Goal: Information Seeking & Learning: Learn about a topic

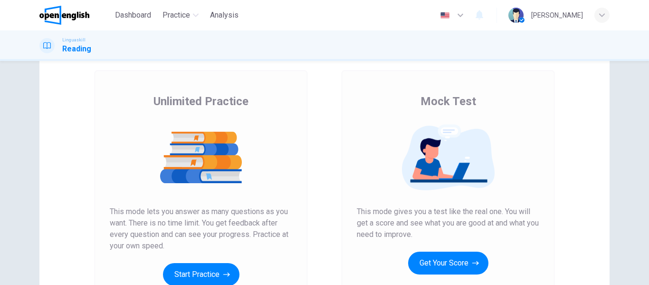
scroll to position [95, 0]
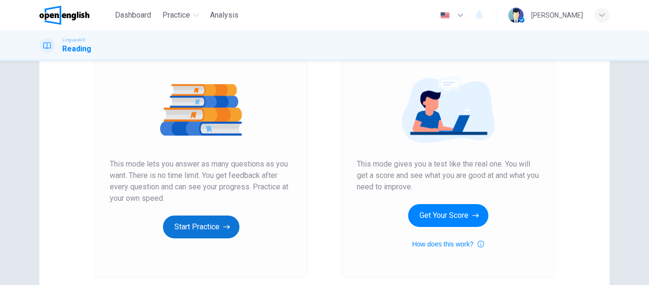
click at [223, 228] on icon "button" at bounding box center [226, 227] width 7 height 10
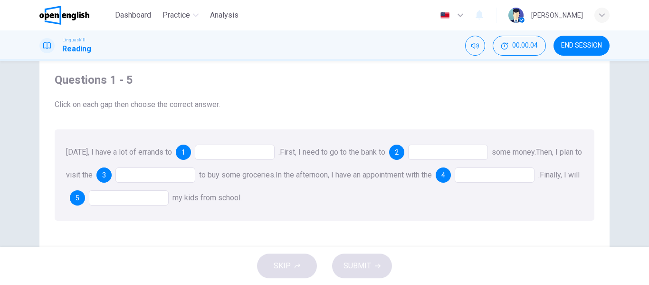
scroll to position [48, 0]
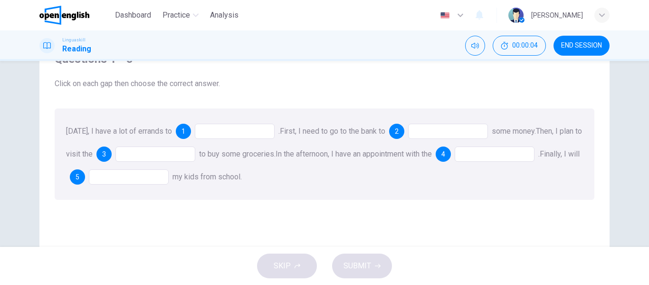
click at [247, 143] on div "[DATE], I have a lot of errands to 1 . First, I need to go to the bank to 2 som…" at bounding box center [325, 153] width 540 height 91
click at [239, 135] on div at bounding box center [235, 131] width 80 height 15
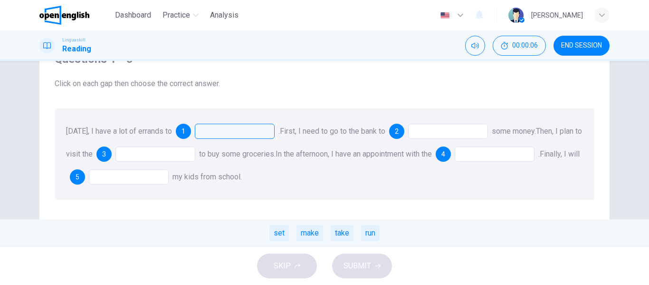
click at [244, 132] on div at bounding box center [235, 131] width 80 height 15
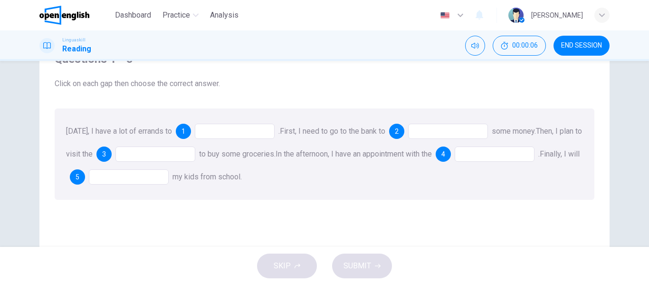
click at [244, 132] on div at bounding box center [235, 131] width 80 height 15
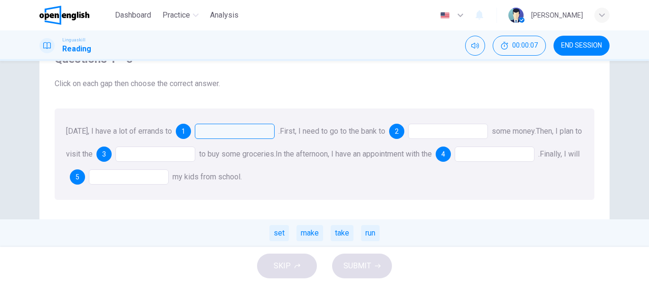
click at [244, 132] on div at bounding box center [235, 131] width 80 height 15
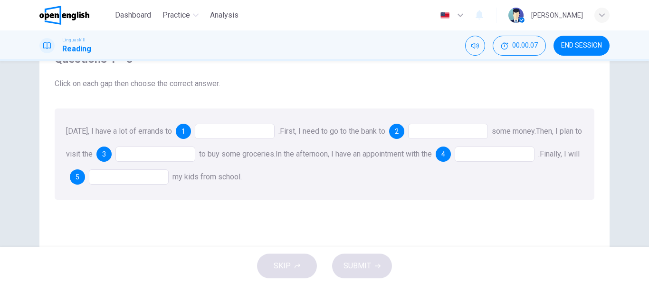
click at [458, 132] on div at bounding box center [448, 131] width 80 height 15
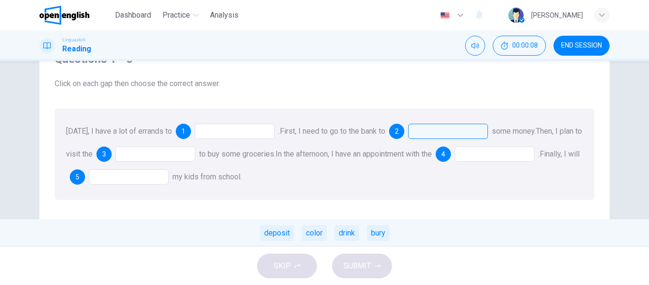
click at [224, 161] on div "Today, I have a lot of errands to 1 . First, I need to go to the bank to 2 some…" at bounding box center [325, 153] width 540 height 91
click at [162, 156] on div at bounding box center [155, 153] width 80 height 15
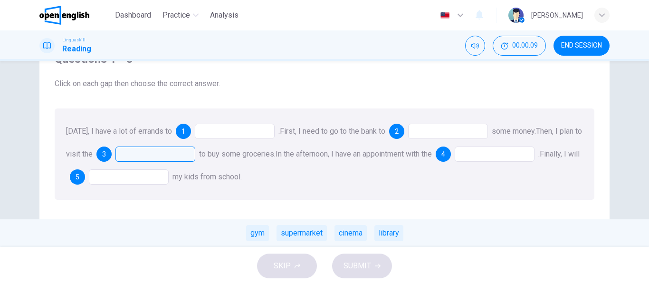
click at [238, 115] on div "Today, I have a lot of errands to 1 . First, I need to go to the bank to 2 some…" at bounding box center [325, 153] width 540 height 91
click at [146, 134] on span "Today, I have a lot of errands to" at bounding box center [119, 130] width 106 height 9
click at [148, 133] on span "Today, I have a lot of errands to" at bounding box center [119, 130] width 106 height 9
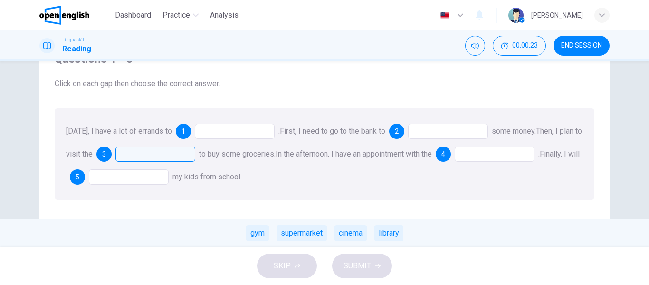
click at [224, 128] on div at bounding box center [235, 131] width 80 height 15
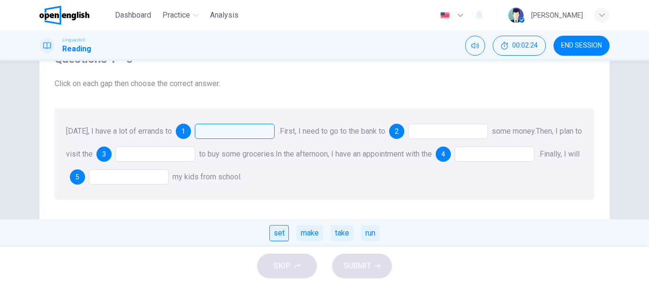
click at [278, 235] on div "set" at bounding box center [278, 233] width 19 height 16
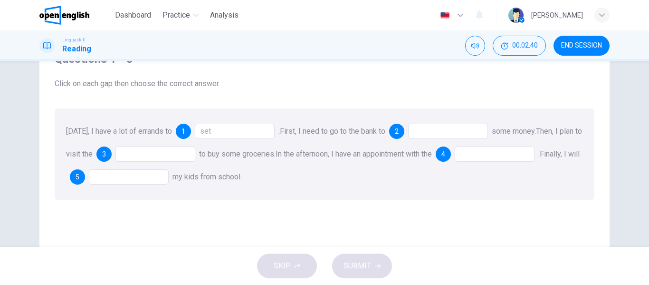
click at [238, 131] on div "set" at bounding box center [235, 131] width 80 height 15
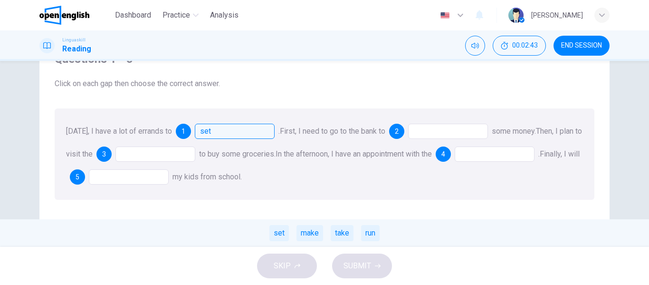
click at [301, 126] on div "Today, I have a lot of errands to 1 set . set make take run First, I need to go…" at bounding box center [325, 153] width 540 height 91
click at [424, 122] on div "Today, I have a lot of errands to 1 set . set make take run First, I need to go…" at bounding box center [325, 153] width 540 height 91
click at [428, 133] on div at bounding box center [448, 131] width 80 height 15
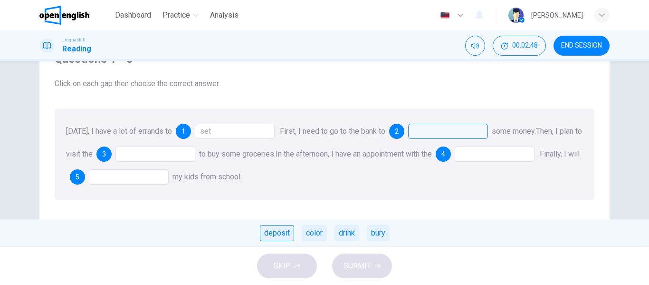
click at [285, 230] on div "deposit" at bounding box center [277, 233] width 34 height 16
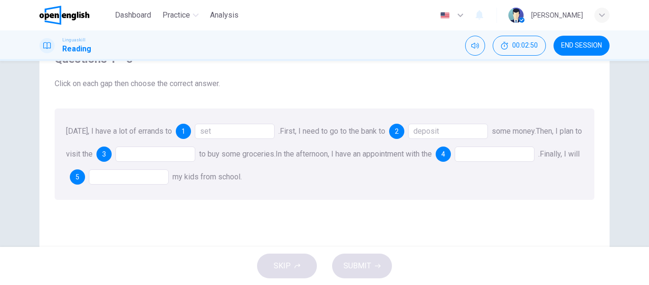
click at [150, 155] on div at bounding box center [155, 153] width 80 height 15
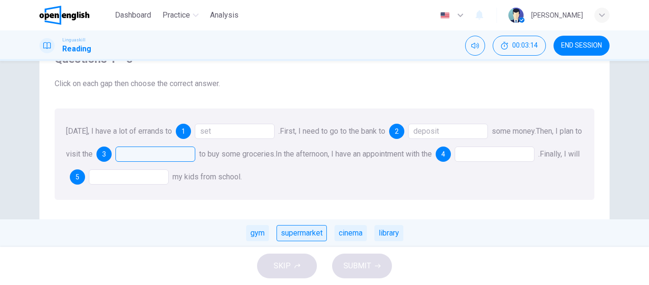
click at [298, 234] on div "supermarket" at bounding box center [301, 233] width 50 height 16
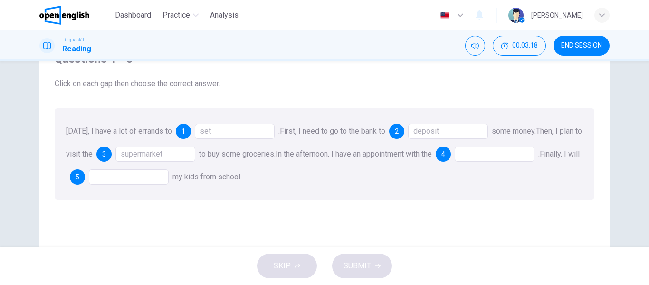
click at [505, 159] on div at bounding box center [495, 153] width 80 height 15
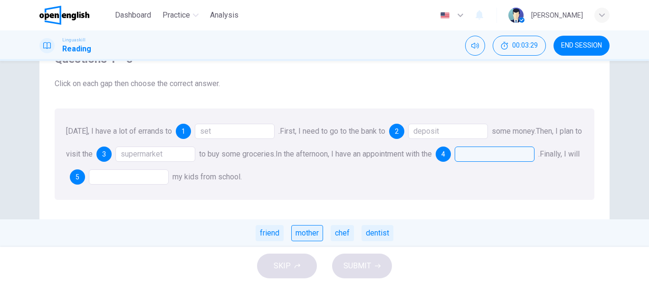
click at [315, 232] on div "mother" at bounding box center [307, 233] width 32 height 16
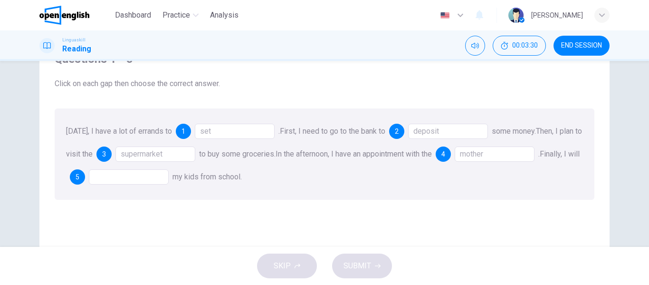
click at [145, 166] on div "Today, I have a lot of errands to 1 set . First, I need to go to the bank to 2 …" at bounding box center [325, 153] width 540 height 91
click at [150, 175] on div at bounding box center [129, 176] width 80 height 15
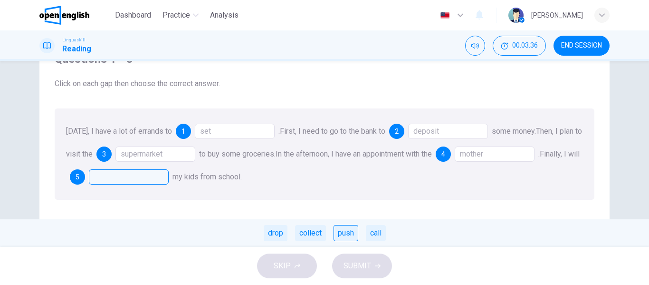
click at [340, 234] on div "push" at bounding box center [345, 233] width 25 height 16
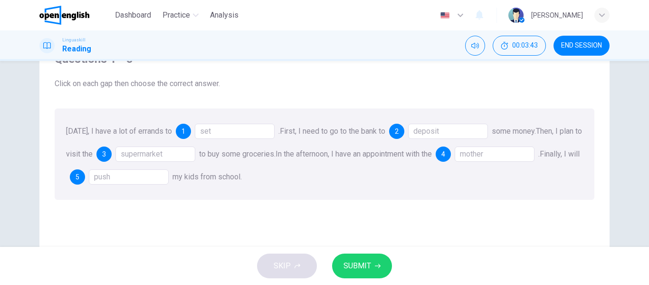
click at [156, 175] on div "push" at bounding box center [129, 176] width 80 height 15
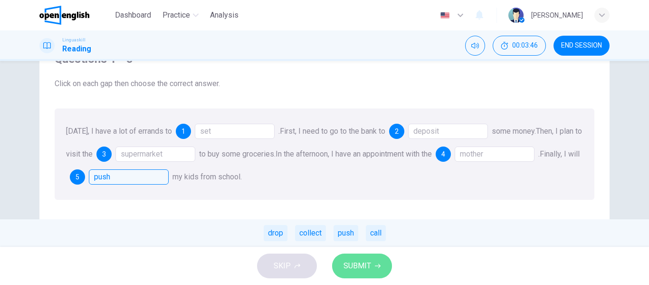
drag, startPoint x: 376, startPoint y: 269, endPoint x: 373, endPoint y: 208, distance: 61.8
click at [376, 268] on button "SUBMIT" at bounding box center [362, 265] width 60 height 25
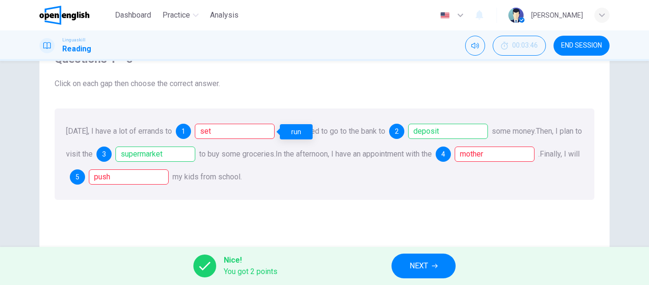
click at [237, 129] on div "set" at bounding box center [235, 131] width 80 height 15
click at [215, 129] on div "set" at bounding box center [235, 131] width 80 height 15
drag, startPoint x: 68, startPoint y: 132, endPoint x: 643, endPoint y: 161, distance: 576.0
click at [262, 133] on div "Today, I have a lot of errands to 1 set ." at bounding box center [173, 130] width 214 height 9
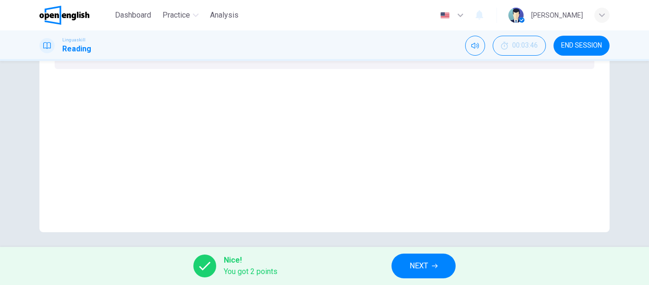
scroll to position [182, 0]
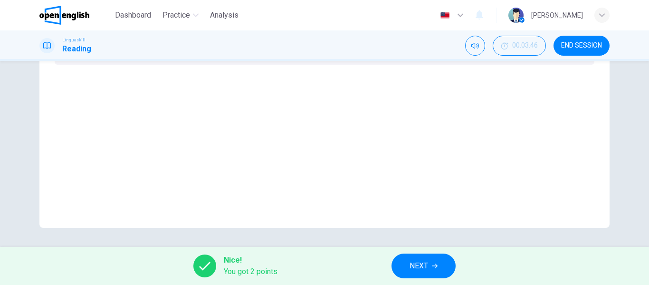
drag, startPoint x: 442, startPoint y: 266, endPoint x: 443, endPoint y: 250, distance: 15.7
click at [442, 266] on button "NEXT" at bounding box center [423, 265] width 64 height 25
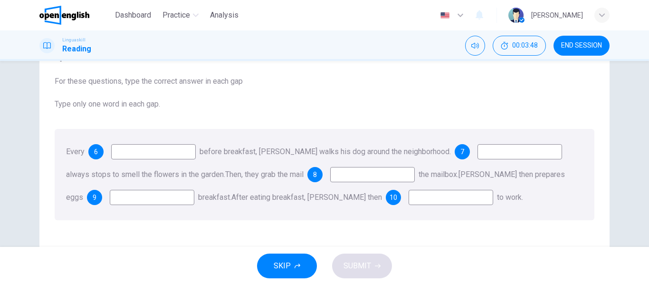
scroll to position [0, 0]
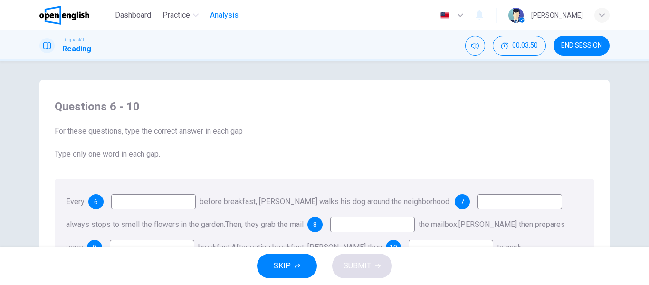
click at [230, 13] on span "Analysis" at bounding box center [224, 15] width 29 height 11
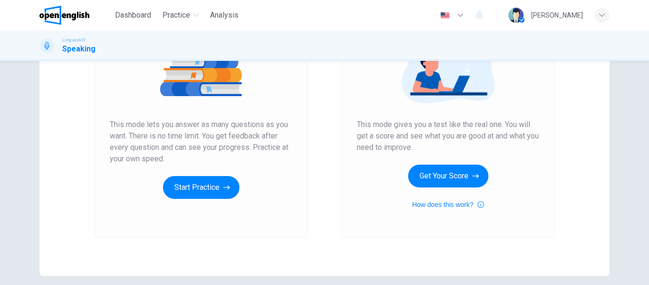
scroll to position [80, 0]
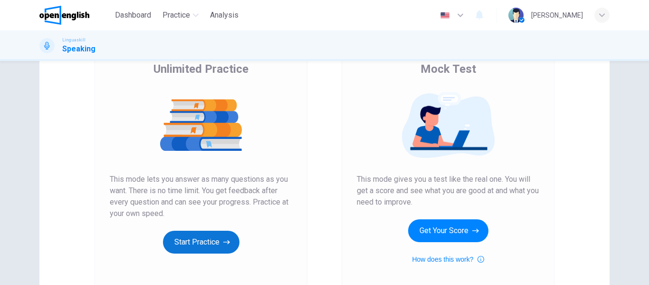
click at [214, 240] on button "Start Practice" at bounding box center [201, 241] width 76 height 23
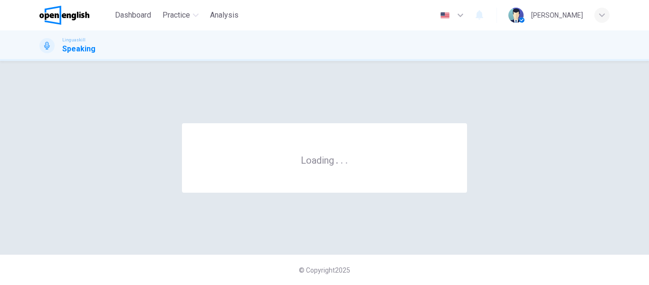
scroll to position [0, 0]
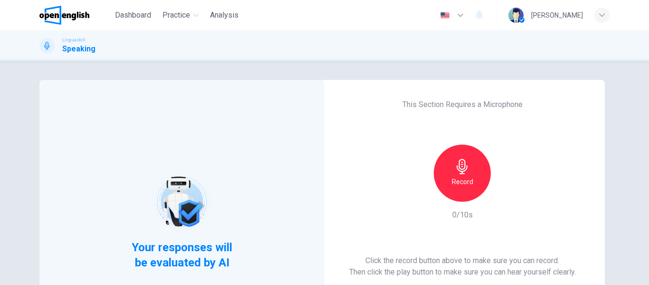
click at [468, 189] on div "Record" at bounding box center [462, 172] width 57 height 57
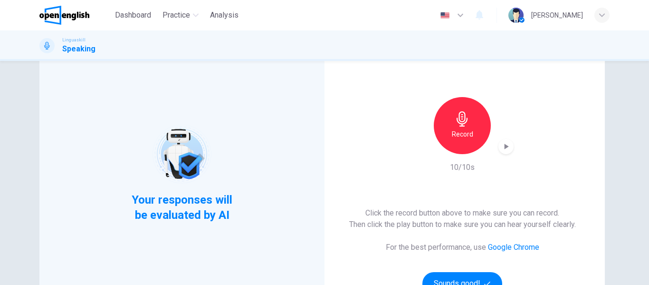
scroll to position [95, 0]
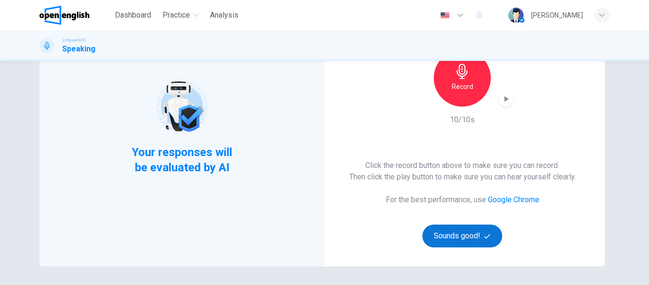
click at [467, 245] on button "Sounds good!" at bounding box center [462, 235] width 80 height 23
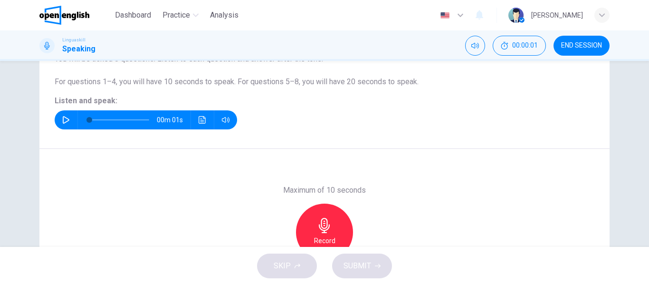
click at [59, 120] on button "button" at bounding box center [65, 119] width 15 height 19
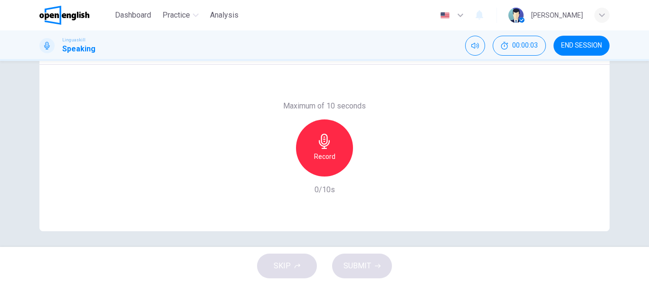
scroll to position [182, 0]
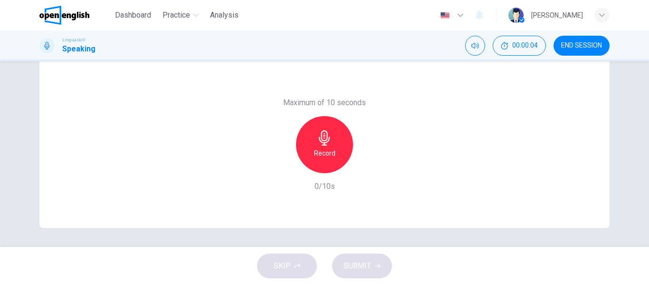
click at [324, 153] on h6 "Record" at bounding box center [324, 152] width 21 height 11
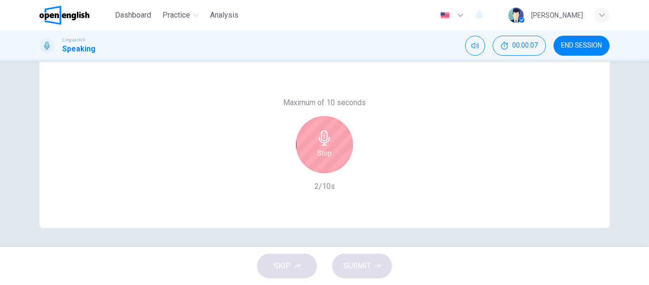
click at [335, 151] on div "Stop" at bounding box center [324, 144] width 57 height 57
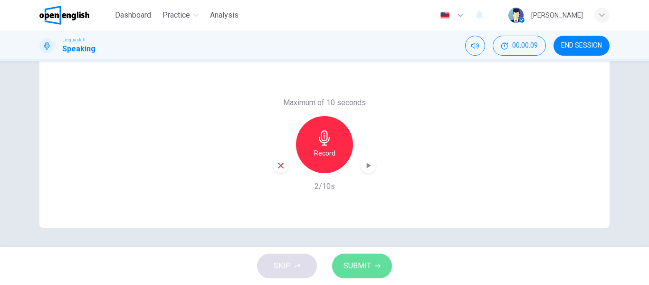
drag, startPoint x: 374, startPoint y: 273, endPoint x: 372, endPoint y: 194, distance: 78.9
click at [374, 272] on button "SUBMIT" at bounding box center [362, 265] width 60 height 25
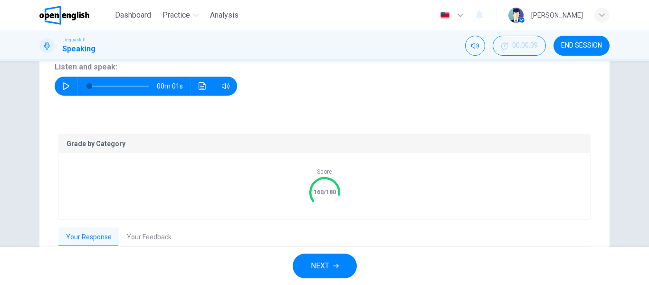
scroll to position [217, 0]
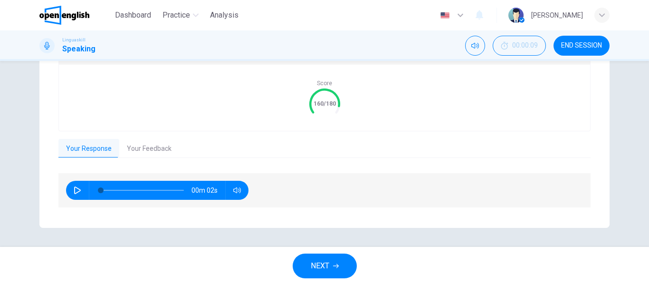
click at [137, 149] on button "Your Feedback" at bounding box center [149, 149] width 60 height 20
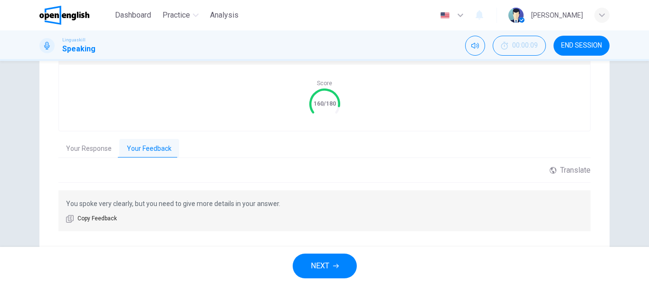
click at [94, 141] on button "Your Response" at bounding box center [88, 149] width 61 height 20
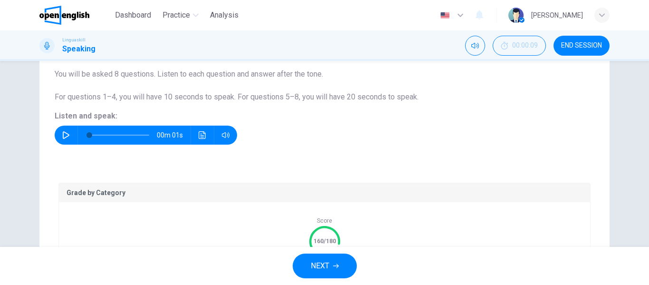
scroll to position [75, 0]
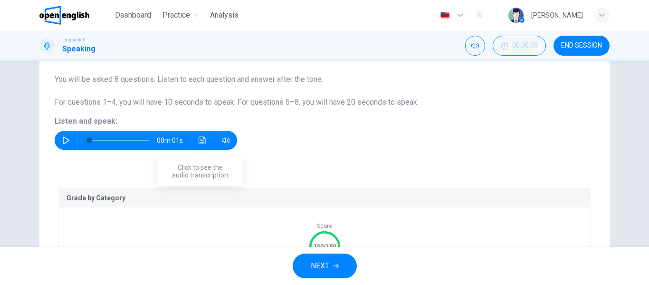
click at [199, 140] on icon "Click to see the audio transcription" at bounding box center [203, 140] width 8 height 8
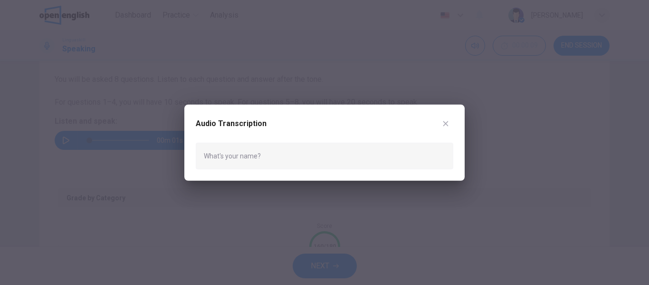
click at [364, 168] on div "What's your name?" at bounding box center [324, 155] width 257 height 27
click at [448, 124] on icon "button" at bounding box center [446, 123] width 8 height 8
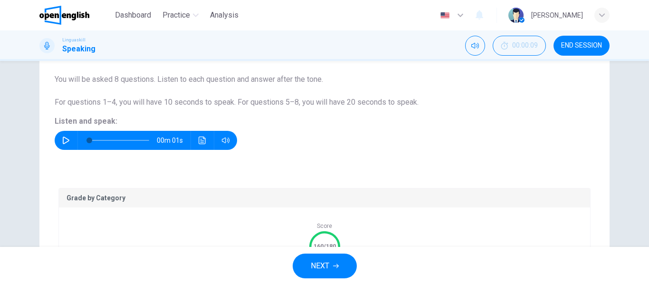
click at [336, 259] on button "NEXT" at bounding box center [325, 265] width 64 height 25
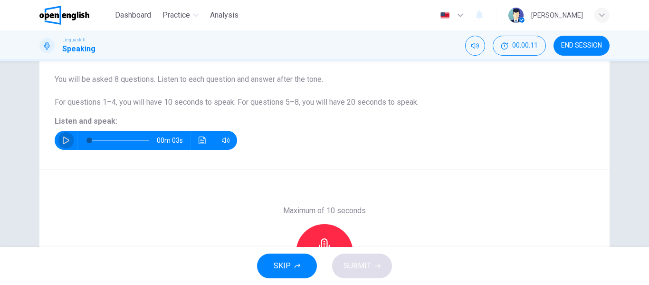
click at [64, 140] on icon "button" at bounding box center [66, 140] width 8 height 8
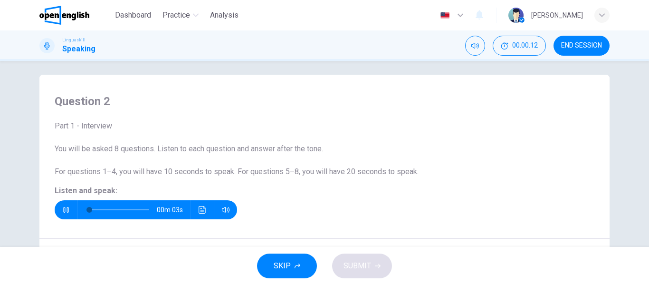
scroll to position [0, 0]
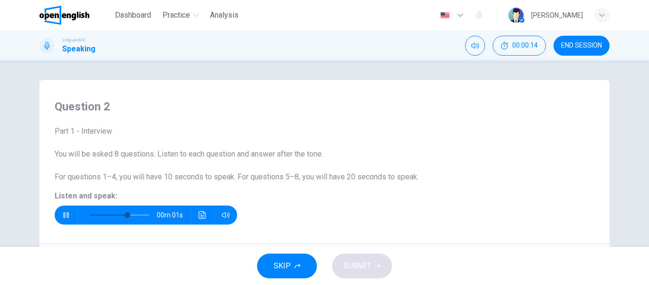
type input "*"
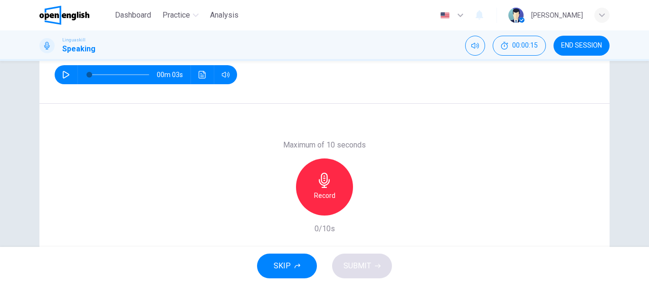
scroll to position [182, 0]
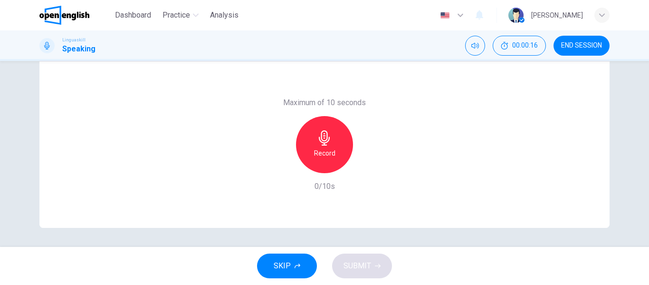
click at [335, 153] on div "Record" at bounding box center [324, 144] width 57 height 57
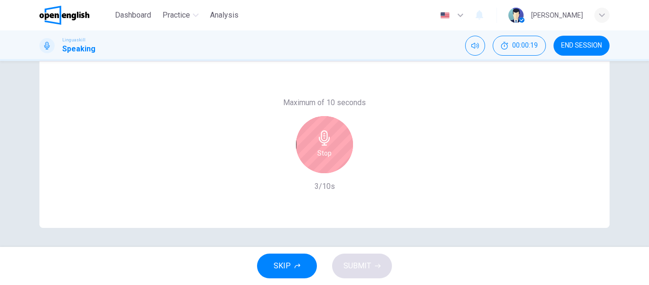
click at [325, 124] on div "Stop" at bounding box center [324, 144] width 57 height 57
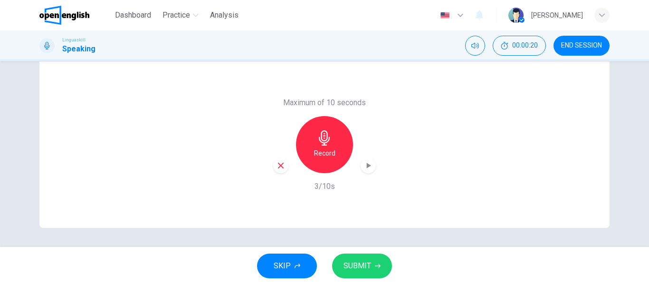
click at [369, 269] on span "SUBMIT" at bounding box center [357, 265] width 28 height 13
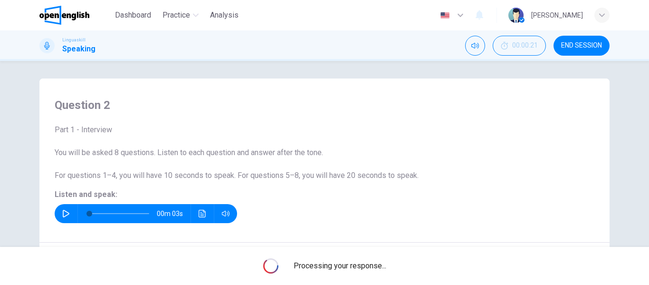
scroll to position [0, 0]
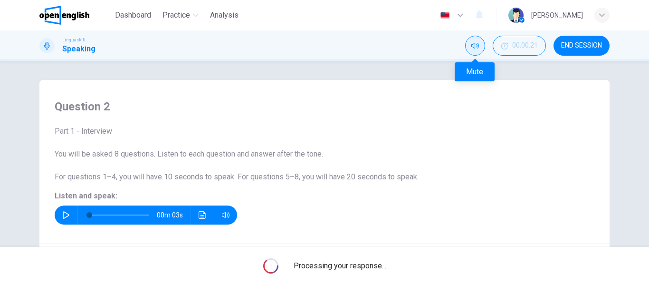
click at [470, 48] on button "Mute" at bounding box center [475, 46] width 20 height 20
click at [473, 47] on icon "Unmute" at bounding box center [475, 46] width 8 height 8
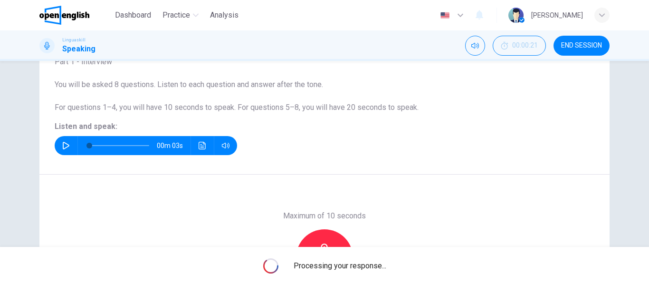
scroll to position [182, 0]
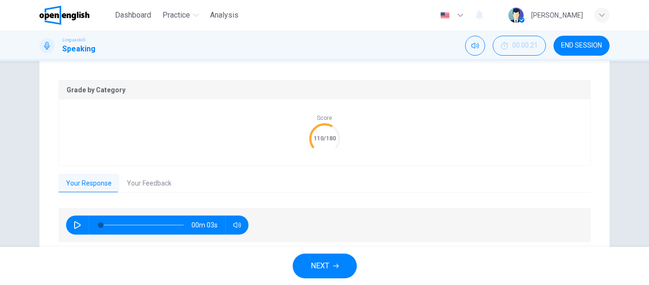
click at [76, 222] on icon "button" at bounding box center [78, 225] width 8 height 8
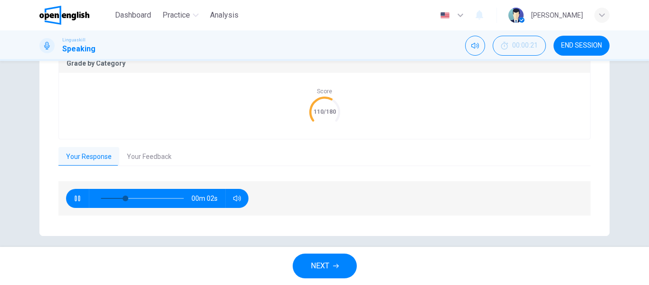
scroll to position [217, 0]
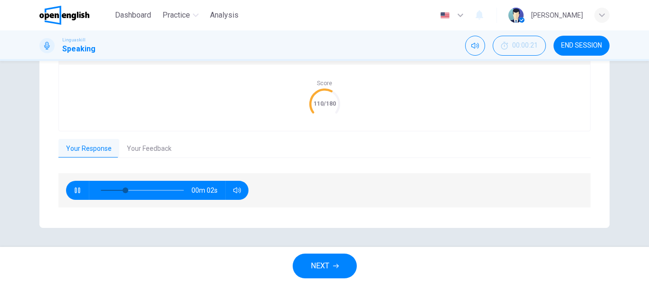
type input "**"
click at [152, 152] on button "Your Feedback" at bounding box center [149, 149] width 60 height 20
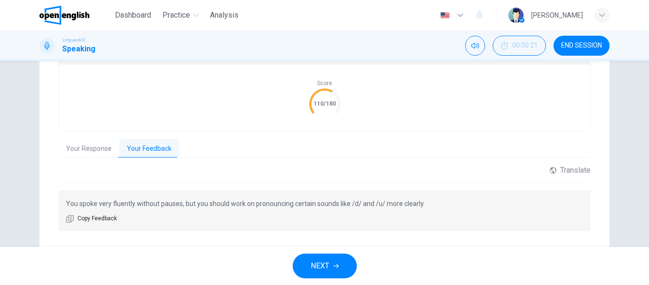
click at [318, 268] on span "NEXT" at bounding box center [320, 265] width 19 height 13
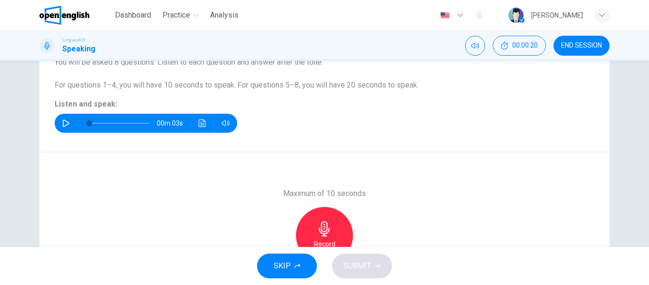
scroll to position [40, 0]
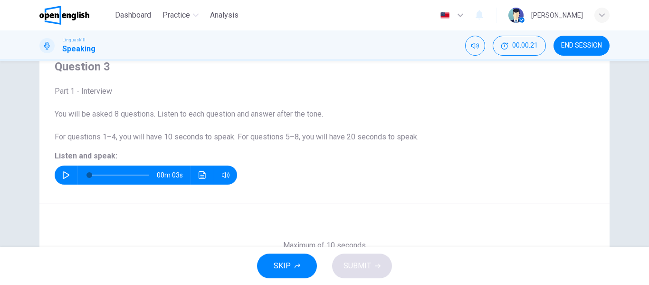
click at [68, 176] on button "button" at bounding box center [65, 174] width 15 height 19
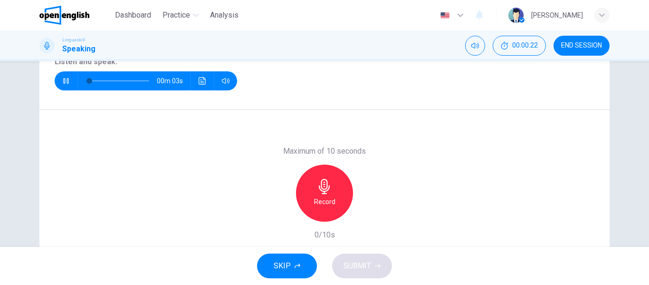
scroll to position [135, 0]
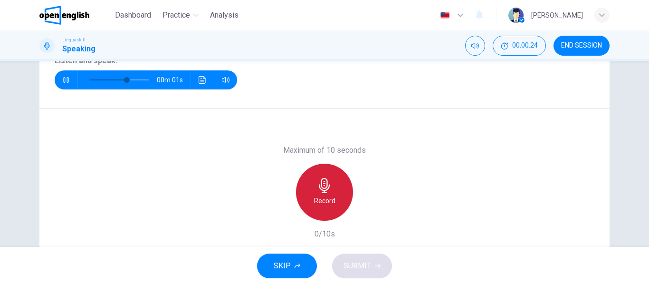
click at [326, 186] on icon "button" at bounding box center [324, 185] width 15 height 15
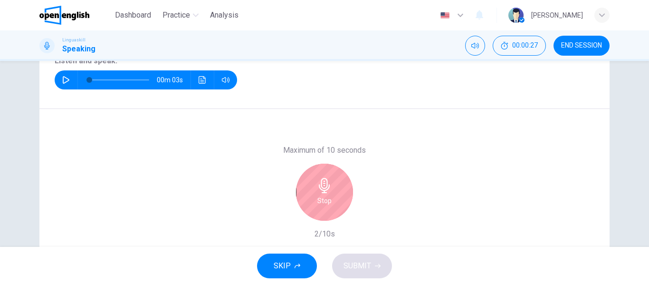
click at [327, 185] on icon "button" at bounding box center [324, 185] width 11 height 15
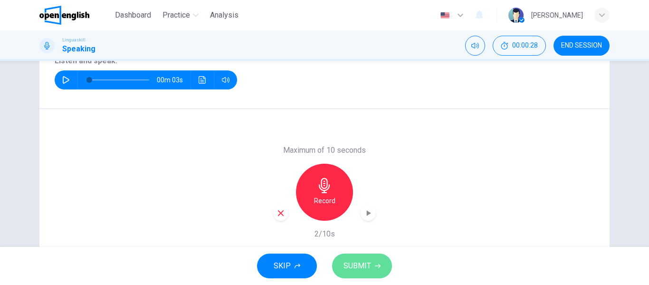
click at [381, 276] on button "SUBMIT" at bounding box center [362, 265] width 60 height 25
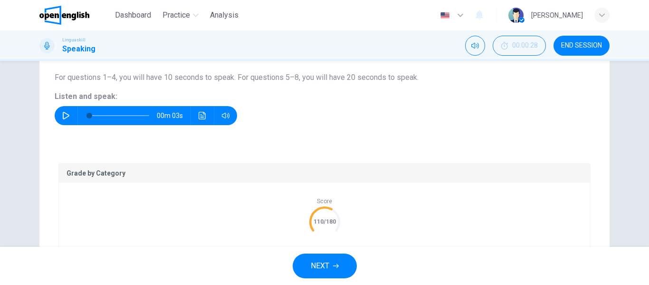
scroll to position [217, 0]
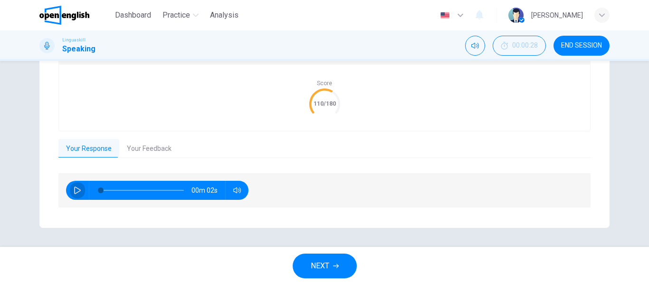
drag, startPoint x: 74, startPoint y: 190, endPoint x: 135, endPoint y: 143, distance: 77.2
click at [75, 190] on icon "button" at bounding box center [78, 190] width 8 height 8
drag, startPoint x: 135, startPoint y: 142, endPoint x: 149, endPoint y: 149, distance: 15.3
click at [135, 142] on button "Your Feedback" at bounding box center [149, 149] width 60 height 20
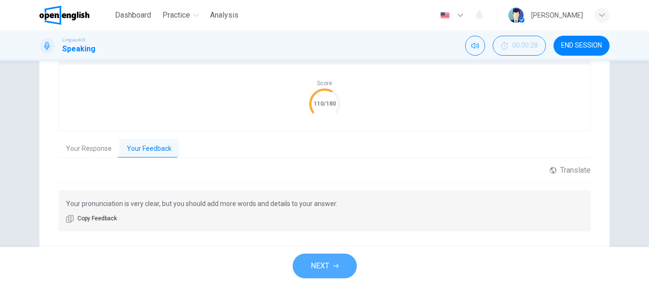
click at [335, 260] on button "NEXT" at bounding box center [325, 265] width 64 height 25
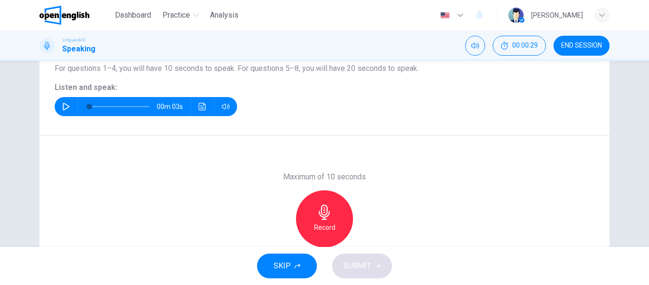
scroll to position [40, 0]
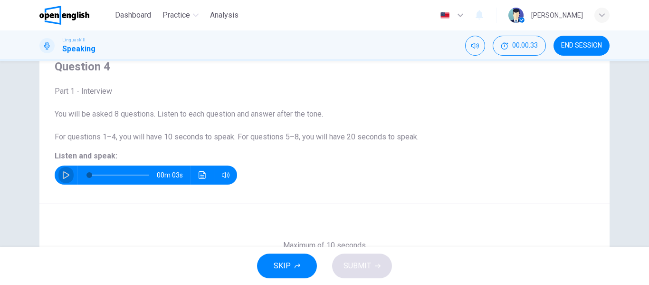
click at [58, 174] on button "button" at bounding box center [65, 174] width 15 height 19
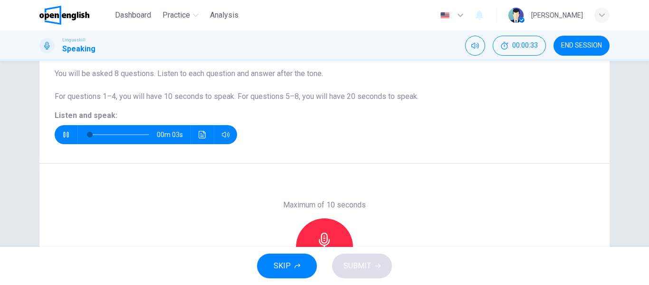
scroll to position [135, 0]
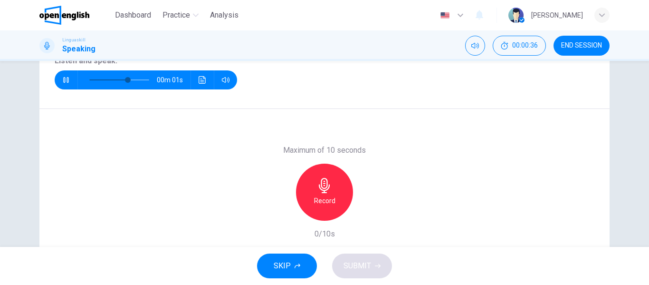
click at [322, 195] on h6 "Record" at bounding box center [324, 200] width 21 height 11
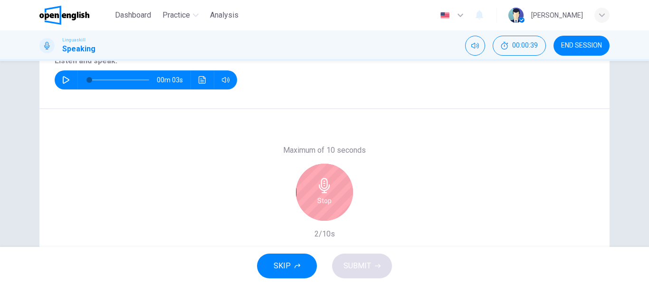
click at [333, 191] on div "Stop" at bounding box center [324, 191] width 57 height 57
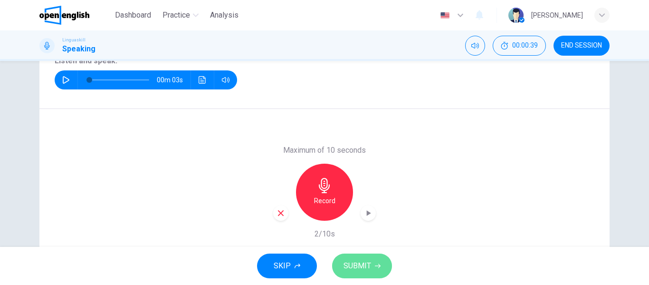
click at [380, 266] on button "SUBMIT" at bounding box center [362, 265] width 60 height 25
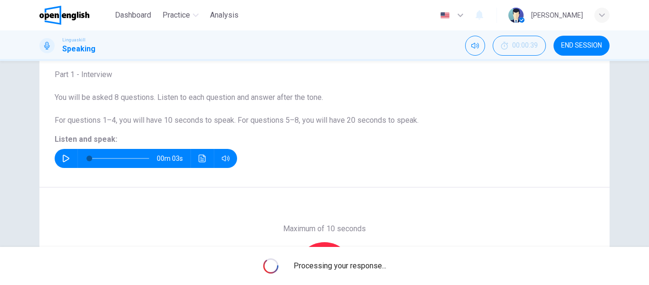
scroll to position [40, 0]
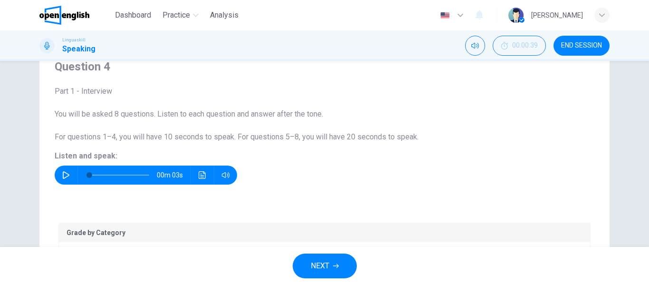
drag, startPoint x: 320, startPoint y: 262, endPoint x: 327, endPoint y: 253, distance: 11.2
click at [320, 263] on span "NEXT" at bounding box center [320, 265] width 19 height 13
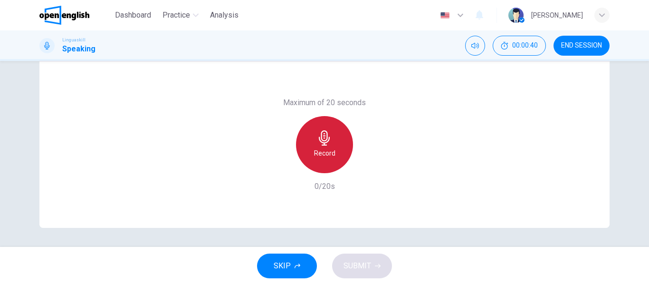
click at [321, 151] on h6 "Record" at bounding box center [324, 152] width 21 height 11
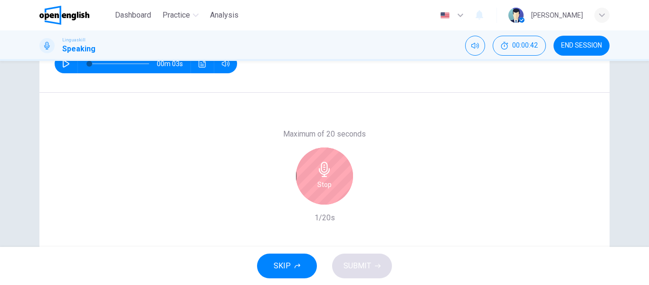
scroll to position [135, 0]
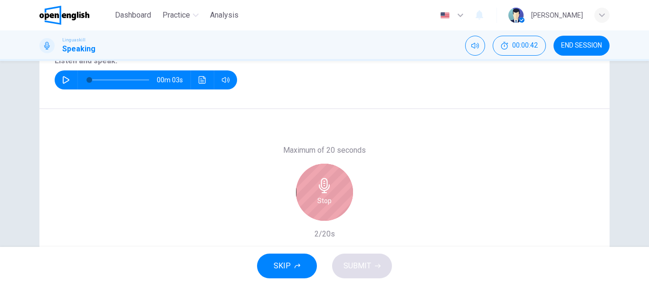
click at [329, 192] on icon "button" at bounding box center [324, 185] width 15 height 15
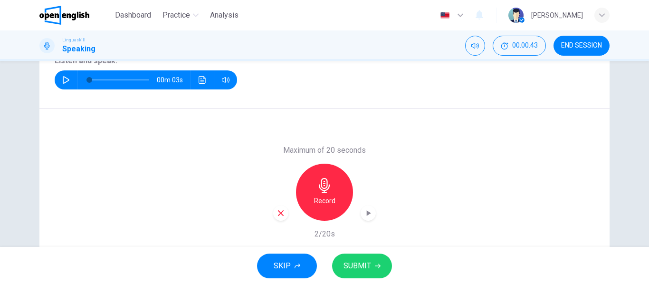
click at [277, 215] on icon "button" at bounding box center [280, 213] width 9 height 9
click at [63, 83] on icon "button" at bounding box center [66, 80] width 8 height 8
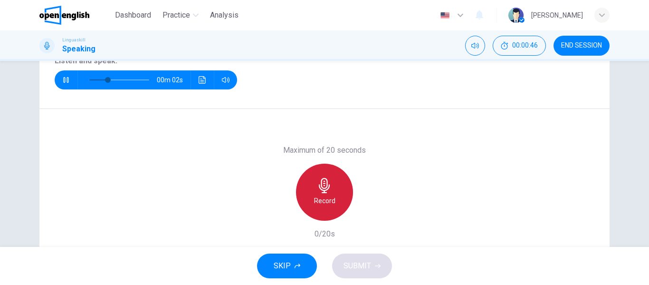
click at [327, 190] on icon "button" at bounding box center [324, 185] width 15 height 15
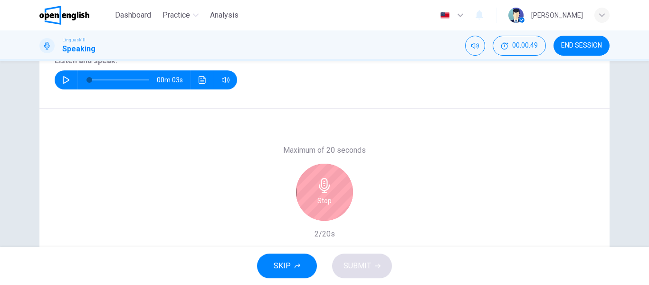
click at [319, 187] on icon "button" at bounding box center [324, 185] width 11 height 15
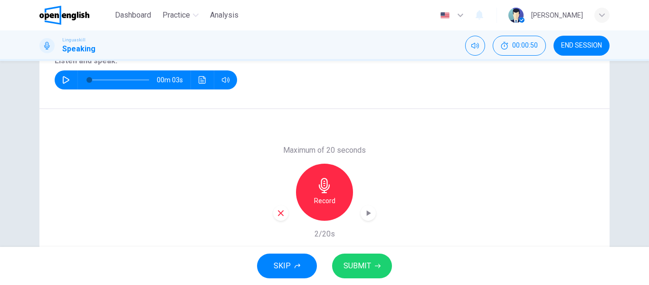
click at [386, 264] on button "SUBMIT" at bounding box center [362, 265] width 60 height 25
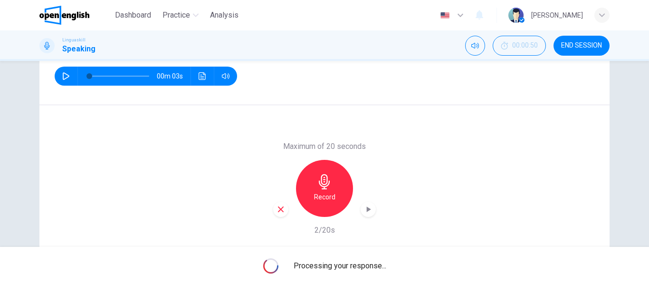
scroll to position [182, 0]
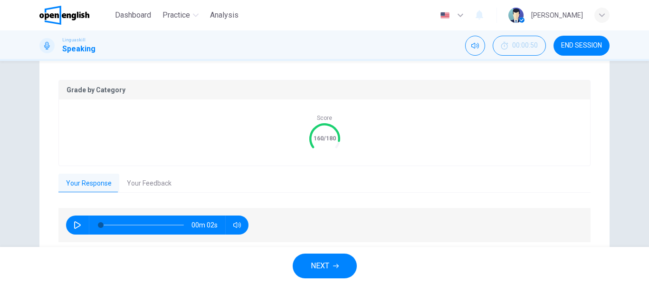
click at [74, 224] on icon "button" at bounding box center [78, 225] width 8 height 8
click at [134, 187] on button "Your Feedback" at bounding box center [149, 183] width 60 height 20
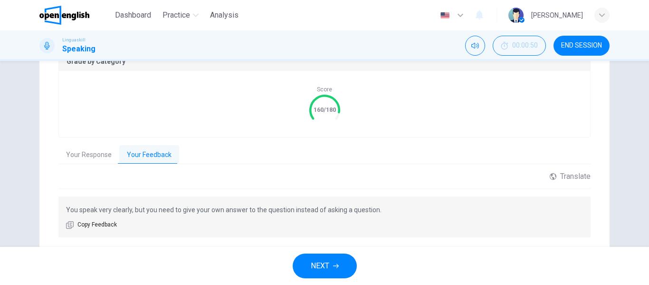
scroll to position [240, 0]
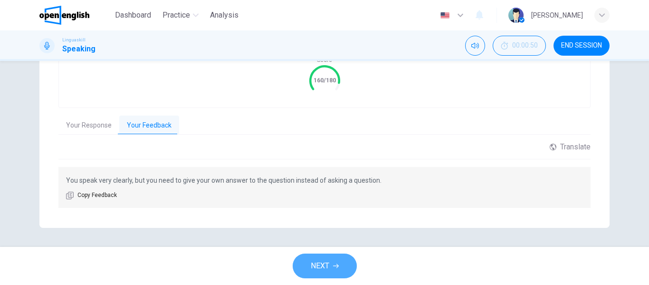
click at [314, 268] on span "NEXT" at bounding box center [320, 265] width 19 height 13
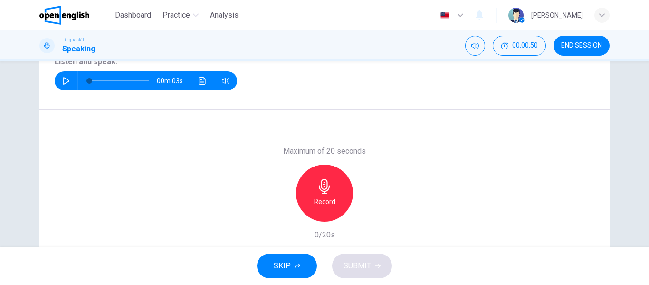
scroll to position [87, 0]
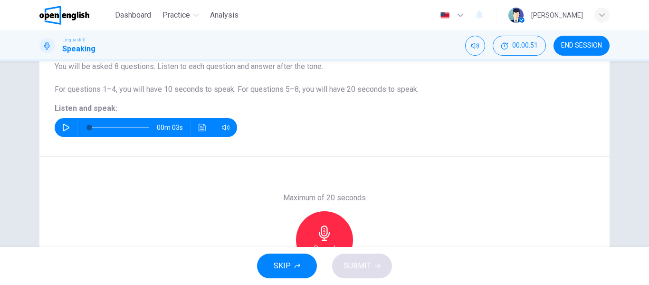
click at [51, 127] on div "Question 6 Part 1 - Interview You will be asked 8 questions. Listen to each que…" at bounding box center [324, 74] width 570 height 164
click at [64, 131] on button "button" at bounding box center [65, 127] width 15 height 19
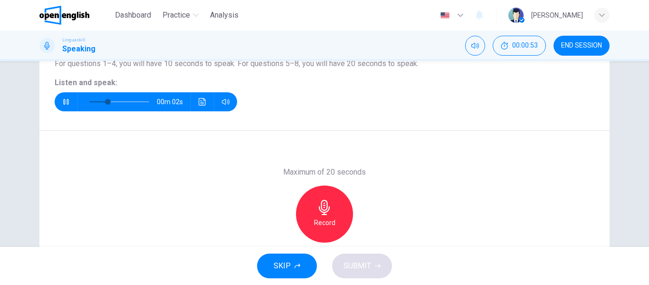
scroll to position [135, 0]
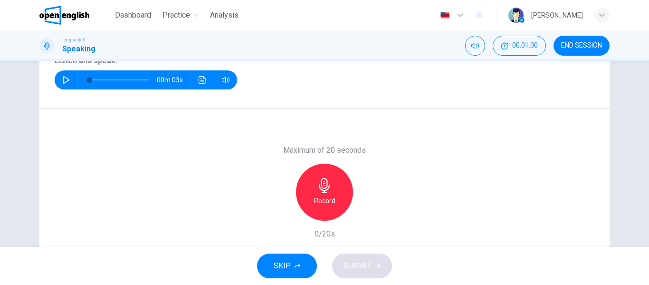
click at [609, 102] on div "Question 6 Part 1 - Interview You will be asked 8 questions. Listen to each que…" at bounding box center [324, 110] width 600 height 330
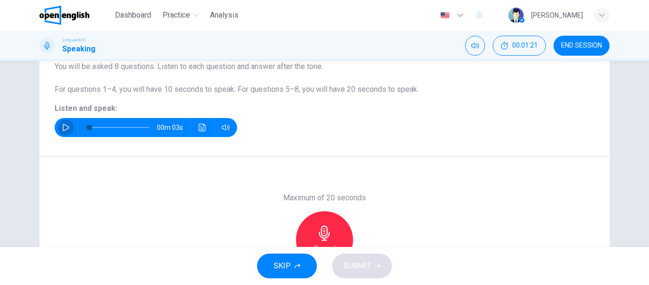
click at [62, 124] on icon "button" at bounding box center [66, 128] width 8 height 8
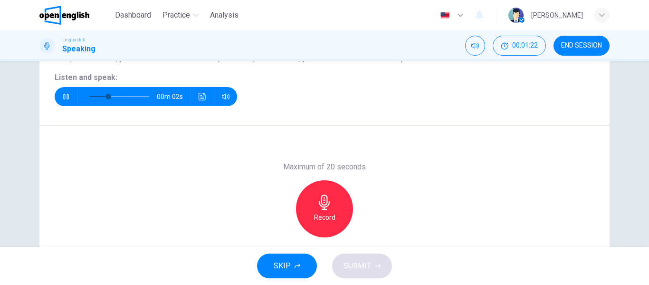
scroll to position [135, 0]
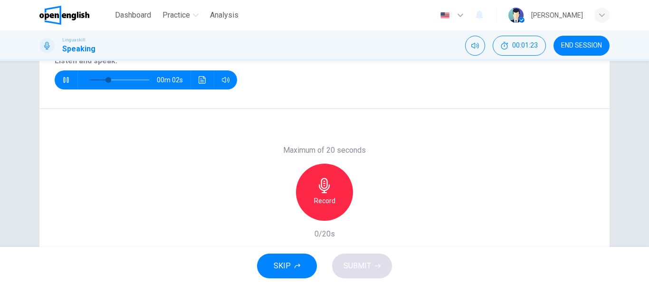
click at [321, 181] on icon "button" at bounding box center [324, 185] width 15 height 15
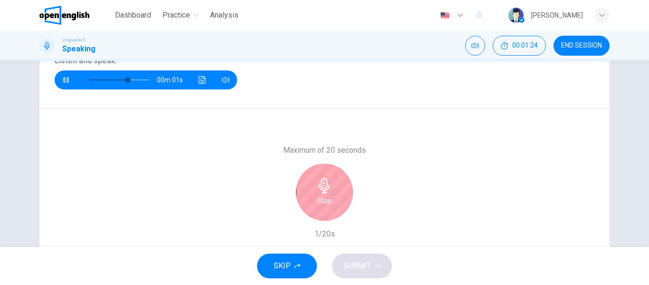
type input "*"
click at [325, 197] on h6 "Stop" at bounding box center [324, 200] width 14 height 11
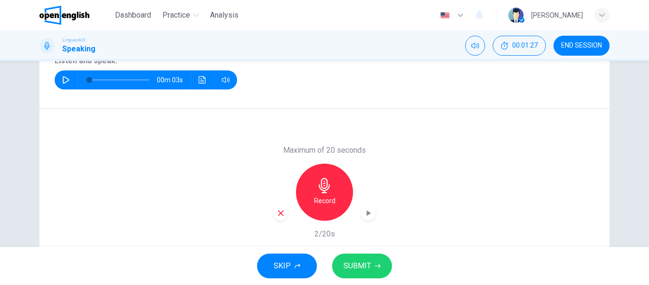
click at [367, 265] on span "SUBMIT" at bounding box center [357, 265] width 28 height 13
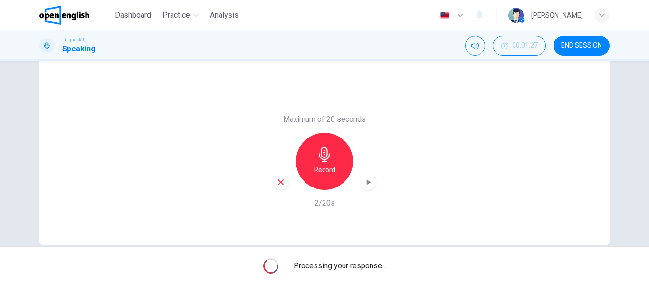
scroll to position [182, 0]
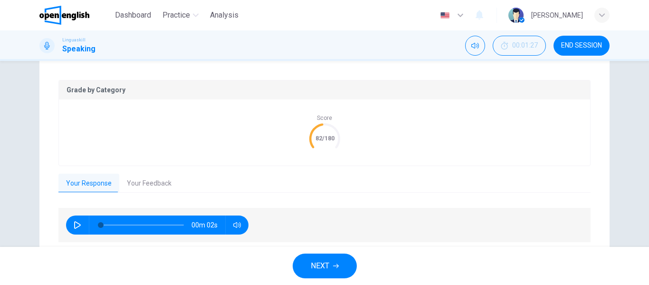
click at [77, 225] on icon "button" at bounding box center [77, 225] width 7 height 8
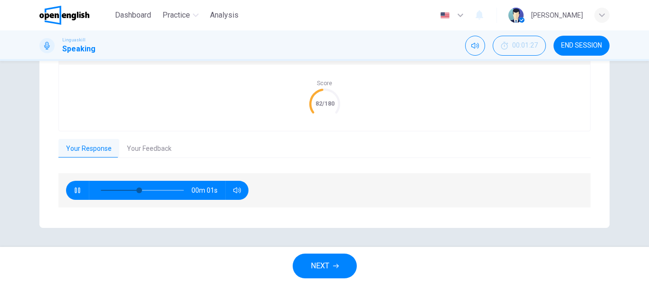
type input "**"
click at [145, 150] on button "Your Feedback" at bounding box center [149, 149] width 60 height 20
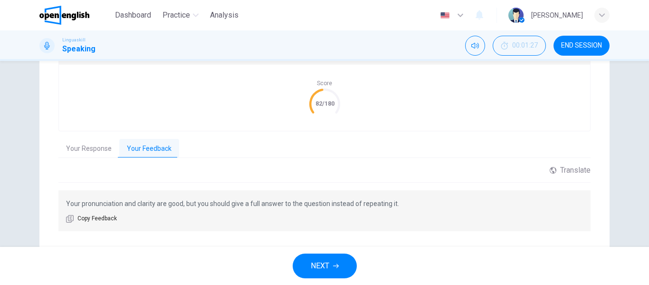
click at [327, 264] on span "NEXT" at bounding box center [320, 265] width 19 height 13
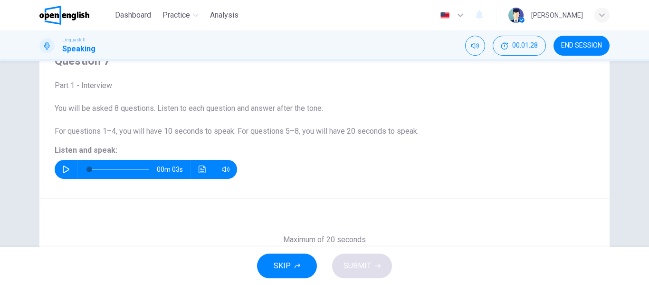
scroll to position [40, 0]
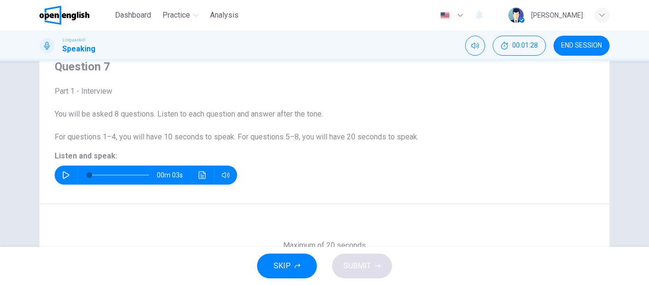
click at [68, 170] on button "button" at bounding box center [65, 174] width 15 height 19
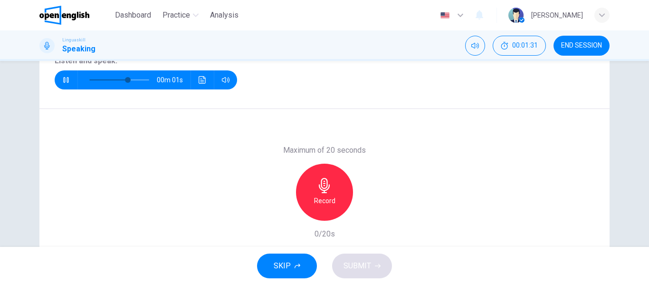
click at [326, 195] on h6 "Record" at bounding box center [324, 200] width 21 height 11
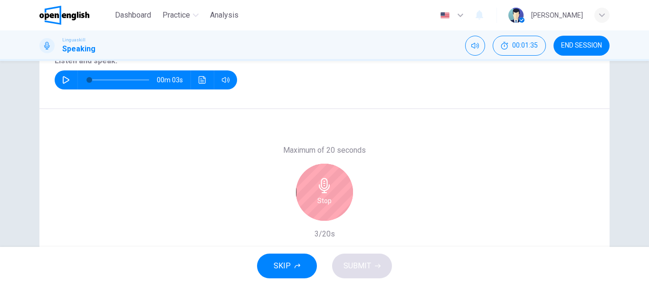
click at [335, 188] on div "Stop" at bounding box center [324, 191] width 57 height 57
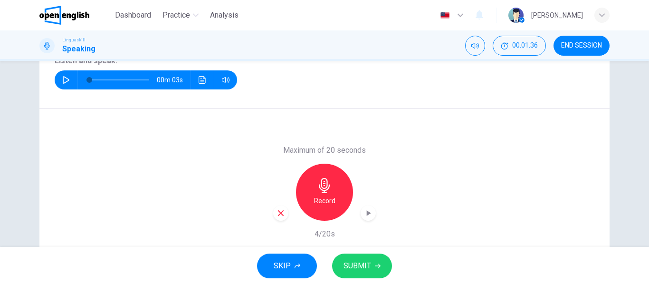
click at [379, 267] on icon "button" at bounding box center [378, 266] width 6 height 6
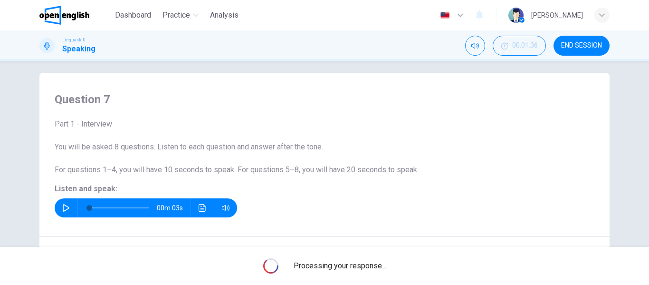
scroll to position [0, 0]
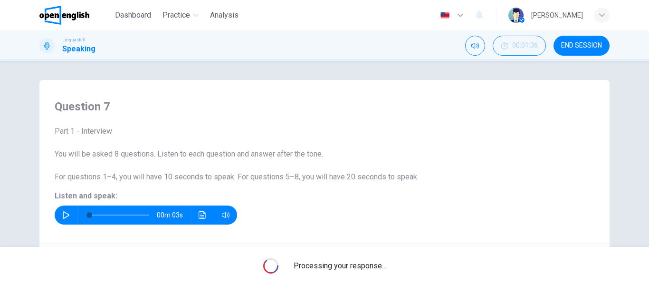
click at [317, 156] on span "You will be asked 8 questions. Listen to each question and answer after the ton…" at bounding box center [189, 153] width 268 height 9
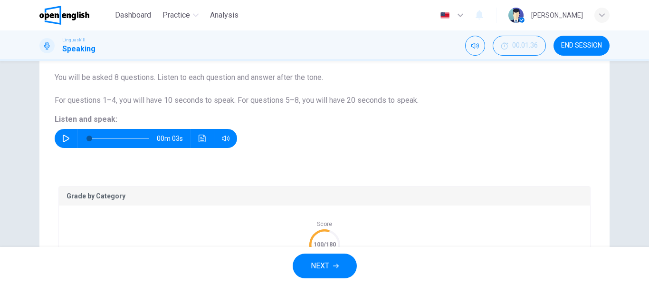
scroll to position [95, 0]
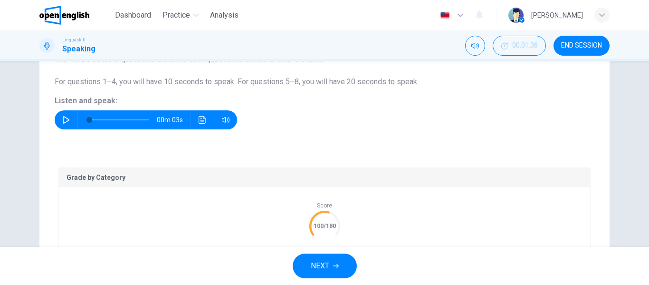
click at [334, 261] on button "NEXT" at bounding box center [325, 265] width 64 height 25
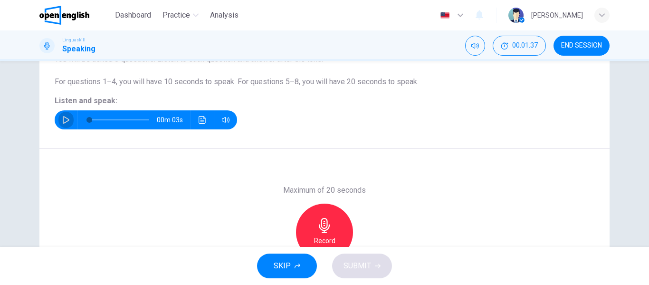
click at [64, 120] on icon "button" at bounding box center [66, 120] width 8 height 8
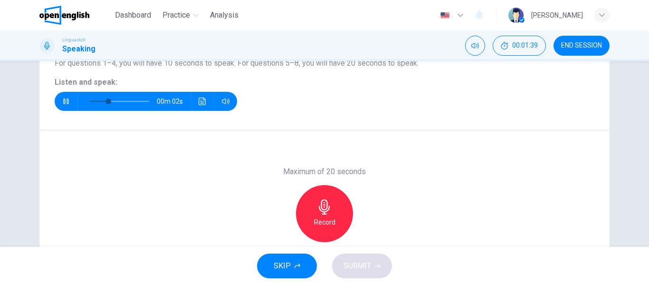
scroll to position [143, 0]
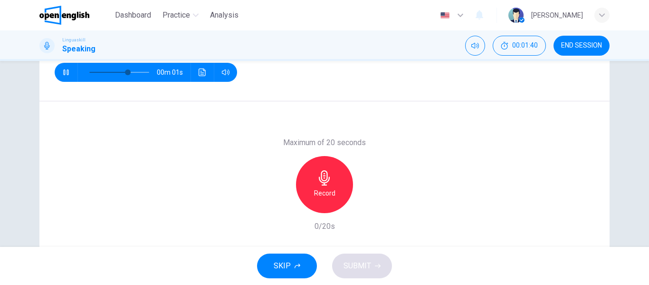
type input "*"
drag, startPoint x: 320, startPoint y: 181, endPoint x: 323, endPoint y: 170, distance: 12.1
click at [321, 181] on icon "button" at bounding box center [324, 177] width 15 height 15
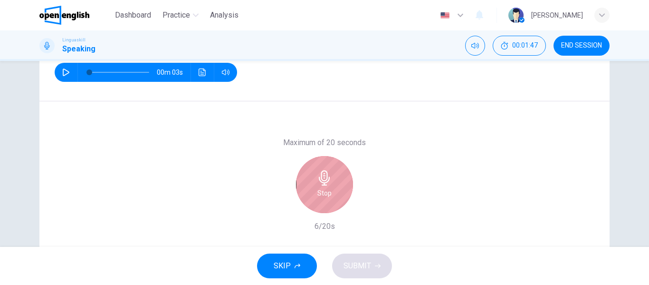
click at [327, 176] on icon "button" at bounding box center [324, 177] width 15 height 15
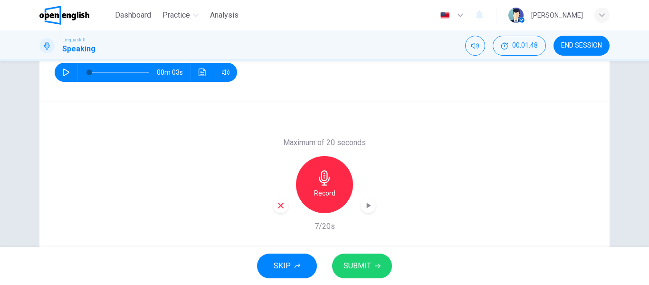
click at [360, 260] on span "SUBMIT" at bounding box center [357, 265] width 28 height 13
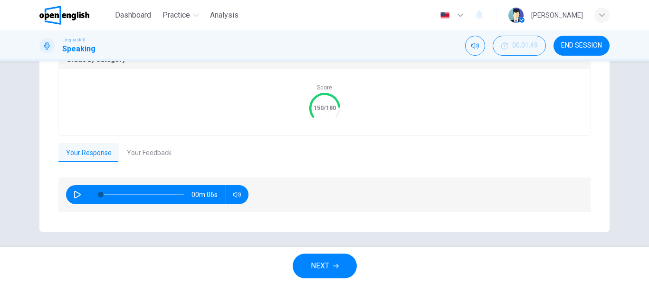
scroll to position [217, 0]
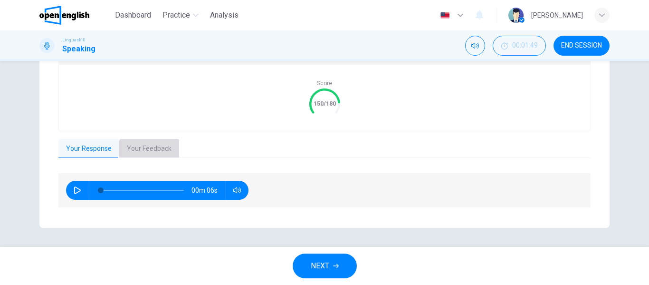
click at [154, 149] on button "Your Feedback" at bounding box center [149, 149] width 60 height 20
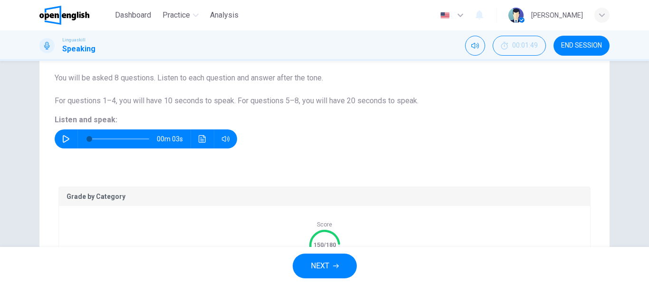
scroll to position [0, 0]
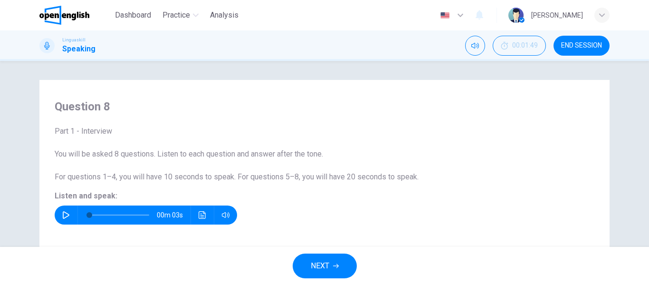
click at [592, 43] on span "END SESSION" at bounding box center [581, 46] width 41 height 8
click at [56, 43] on div "Linguaskill Speaking" at bounding box center [67, 46] width 56 height 18
click at [127, 15] on span "Dashboard" at bounding box center [133, 15] width 36 height 11
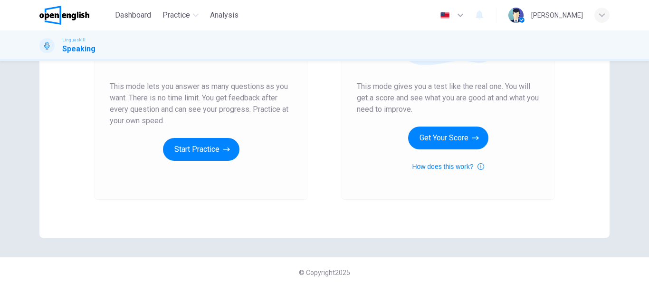
scroll to position [175, 0]
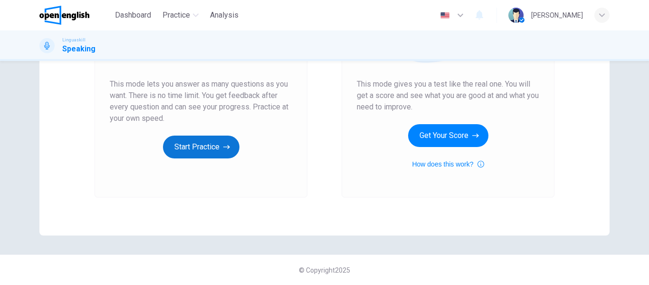
click at [204, 145] on button "Start Practice" at bounding box center [201, 146] width 76 height 23
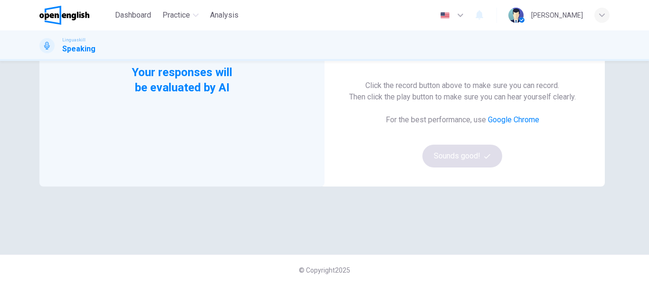
click at [480, 155] on div "Click the record button above to make sure you can record. Then click the play …" at bounding box center [462, 123] width 227 height 87
drag, startPoint x: 474, startPoint y: 154, endPoint x: 431, endPoint y: 151, distance: 42.4
click at [474, 154] on div "Click the record button above to make sure you can record. Then click the play …" at bounding box center [462, 123] width 227 height 87
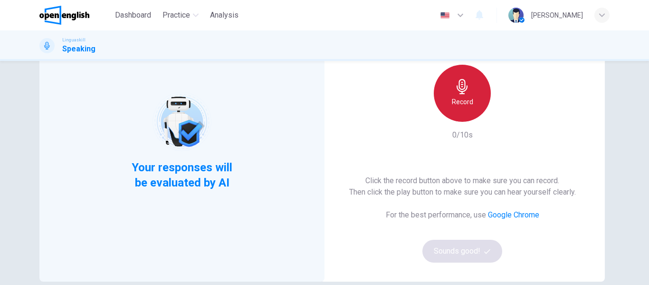
click at [459, 92] on icon "button" at bounding box center [461, 86] width 11 height 15
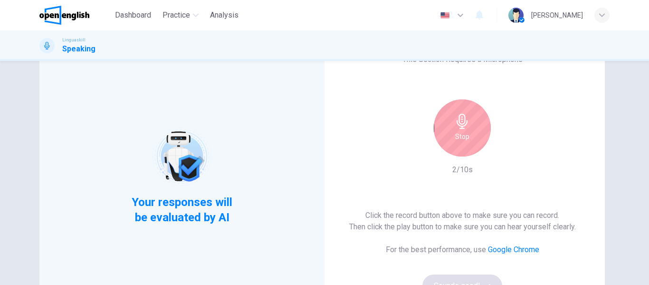
scroll to position [48, 0]
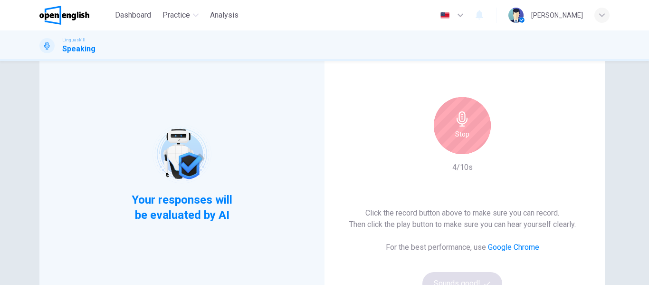
click at [472, 119] on div "Stop" at bounding box center [462, 125] width 57 height 57
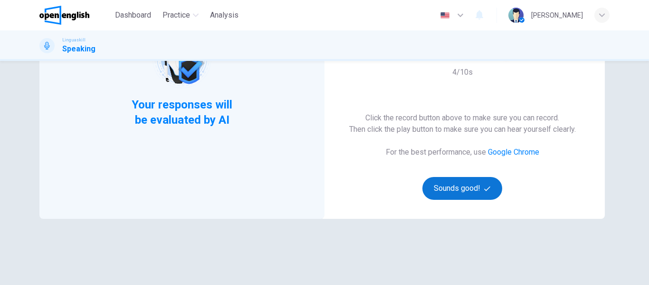
click at [452, 183] on button "Sounds good!" at bounding box center [462, 188] width 80 height 23
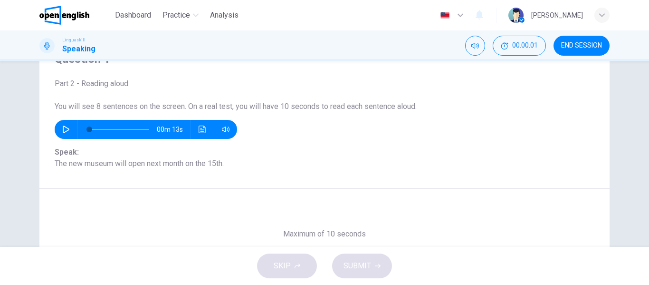
drag, startPoint x: 63, startPoint y: 129, endPoint x: 248, endPoint y: 146, distance: 186.5
click at [63, 129] on icon "button" at bounding box center [66, 129] width 8 height 8
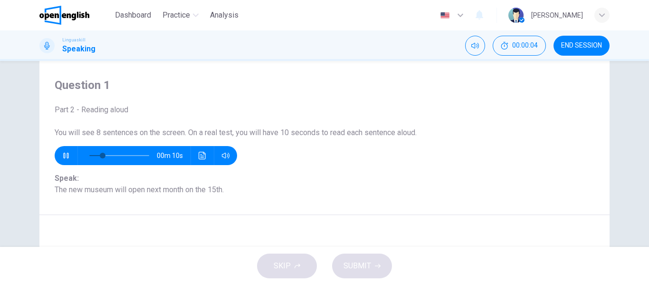
scroll to position [0, 0]
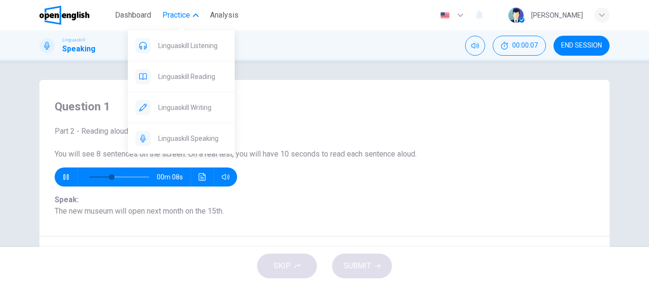
click at [187, 17] on span "Practice" at bounding box center [176, 15] width 28 height 11
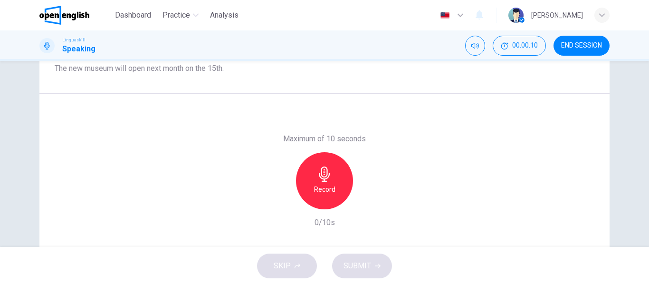
scroll to position [95, 0]
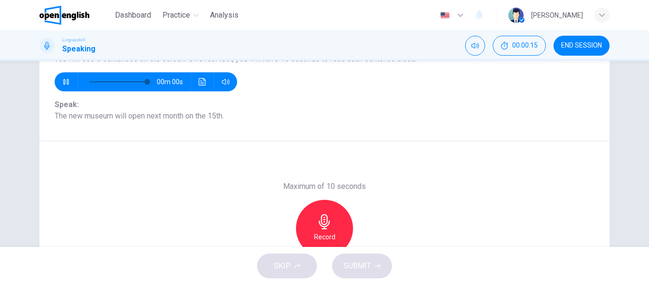
type input "*"
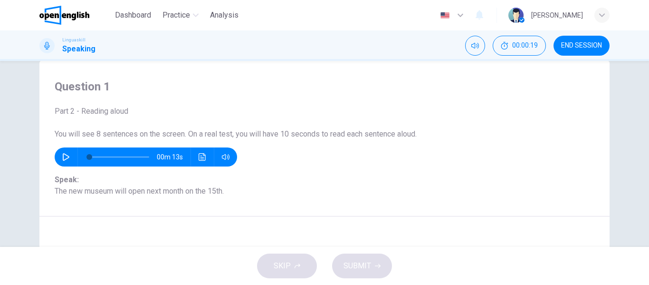
scroll to position [0, 0]
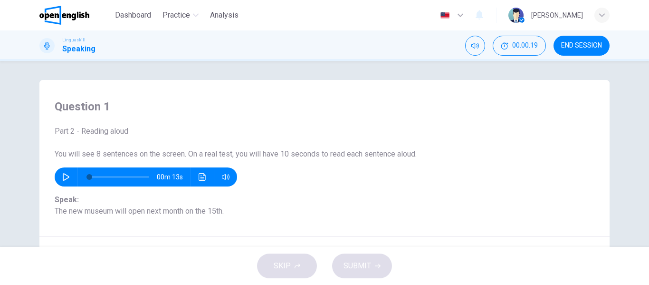
click at [81, 53] on h1 "Speaking" at bounding box center [78, 48] width 33 height 11
click at [136, 18] on span "Dashboard" at bounding box center [133, 15] width 36 height 11
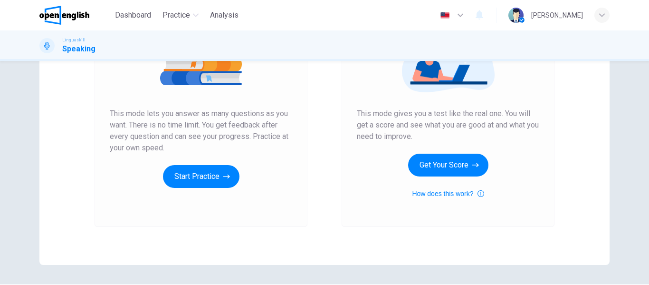
scroll to position [175, 0]
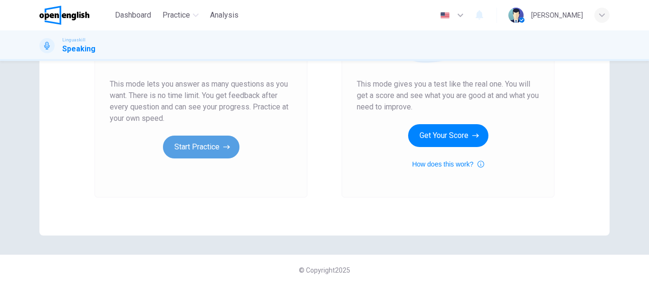
click at [194, 137] on button "Start Practice" at bounding box center [201, 146] width 76 height 23
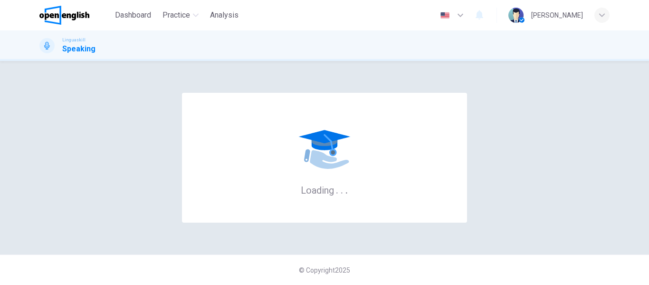
click at [609, 13] on div "Dashboard Practice Analysis English ** ​ Igor A." at bounding box center [324, 15] width 600 height 30
click at [485, 12] on icon "button" at bounding box center [479, 14] width 11 height 11
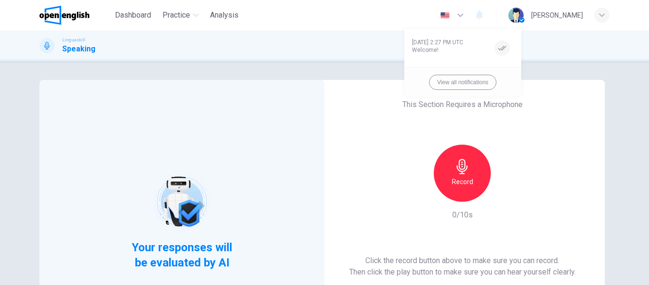
click at [253, 189] on div at bounding box center [324, 142] width 649 height 285
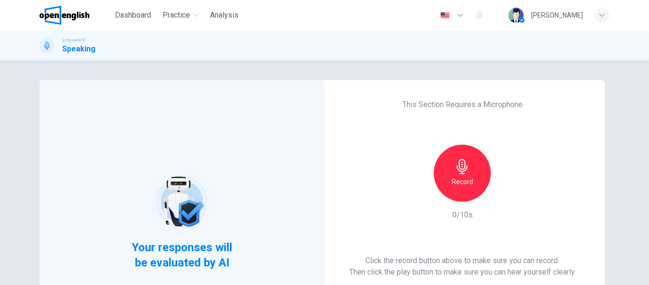
drag, startPoint x: 79, startPoint y: 51, endPoint x: 220, endPoint y: 35, distance: 142.5
click at [81, 51] on h1 "Speaking" at bounding box center [78, 48] width 33 height 11
click at [221, 10] on span "Analysis" at bounding box center [224, 15] width 29 height 11
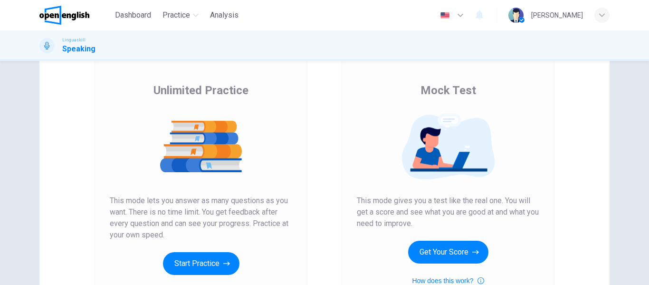
scroll to position [175, 0]
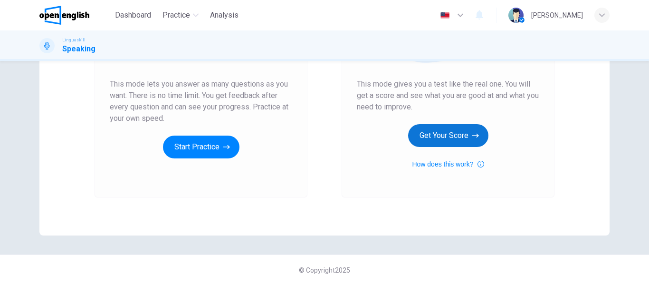
click at [453, 140] on button "Get Your Score" at bounding box center [448, 135] width 80 height 23
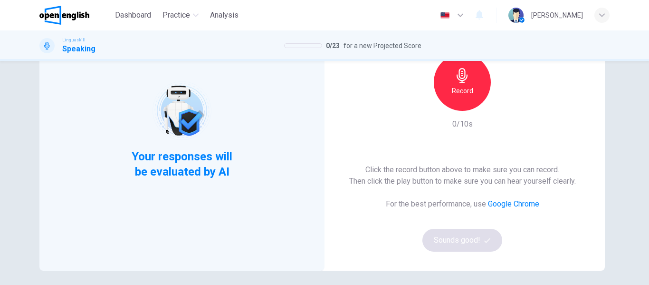
scroll to position [95, 0]
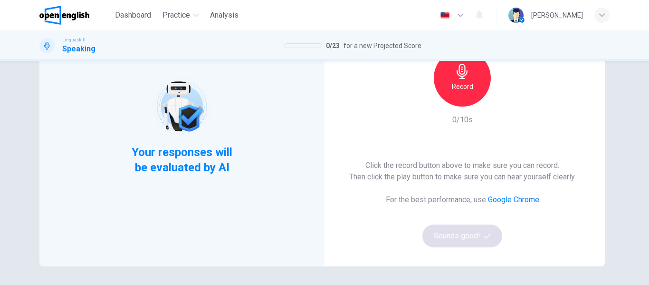
click at [482, 111] on div "Record 0/10s" at bounding box center [462, 87] width 103 height 76
click at [474, 75] on div "Record" at bounding box center [462, 77] width 57 height 57
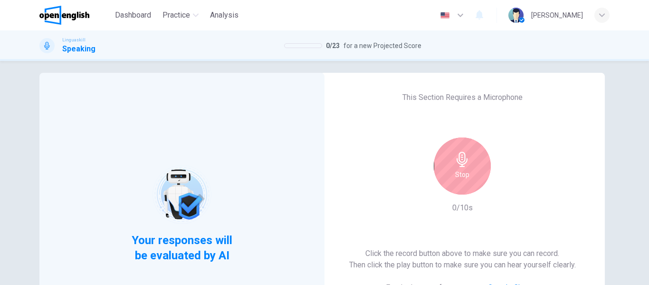
scroll to position [0, 0]
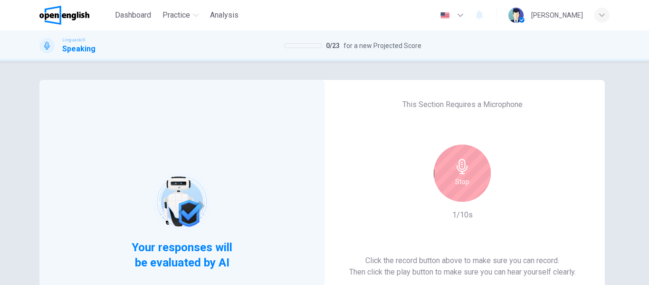
click at [455, 167] on icon "button" at bounding box center [462, 166] width 15 height 15
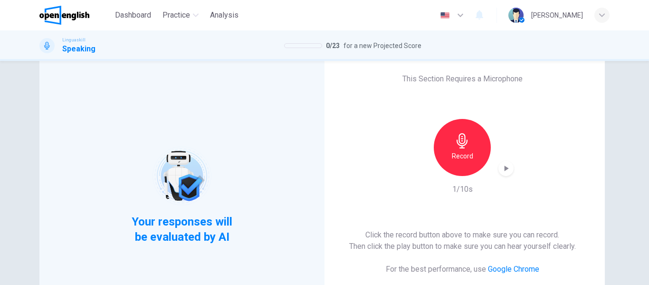
scroll to position [48, 0]
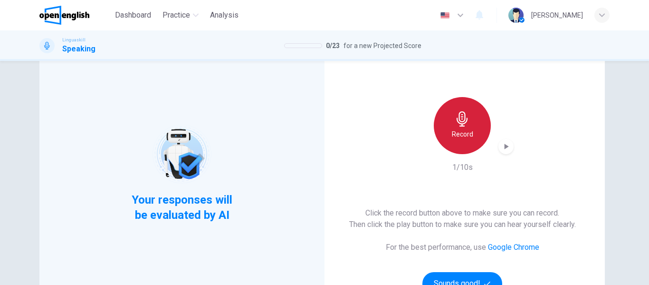
click at [477, 129] on div "Record" at bounding box center [462, 125] width 57 height 57
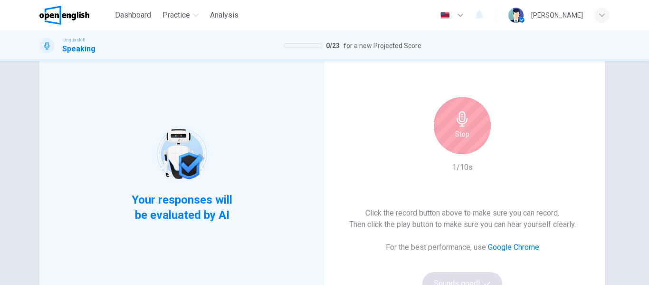
click at [463, 131] on h6 "Stop" at bounding box center [462, 133] width 14 height 11
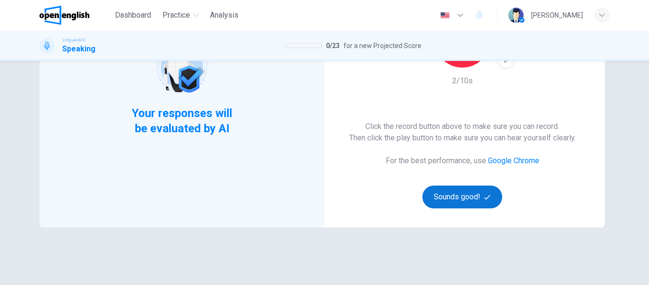
scroll to position [143, 0]
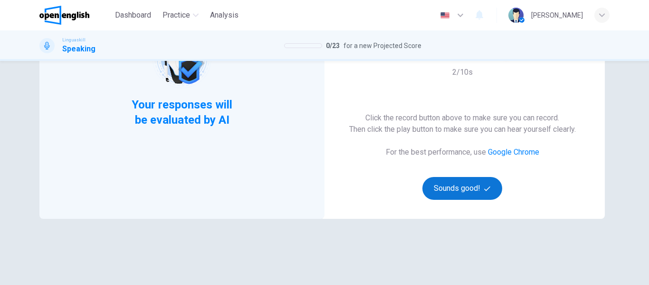
click at [471, 195] on button "Sounds good!" at bounding box center [462, 188] width 80 height 23
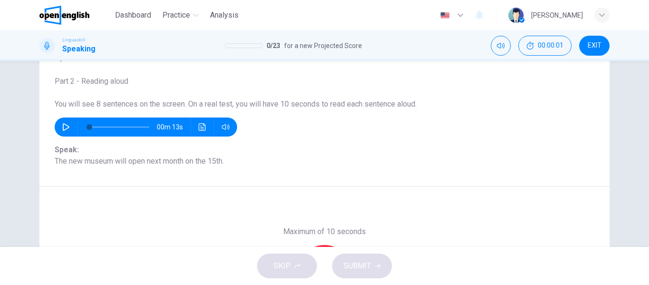
scroll to position [48, 0]
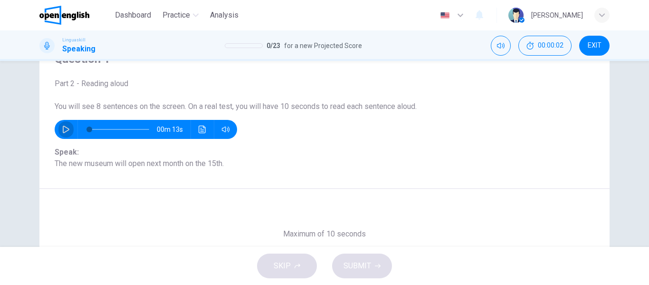
click at [65, 132] on icon "button" at bounding box center [66, 129] width 8 height 8
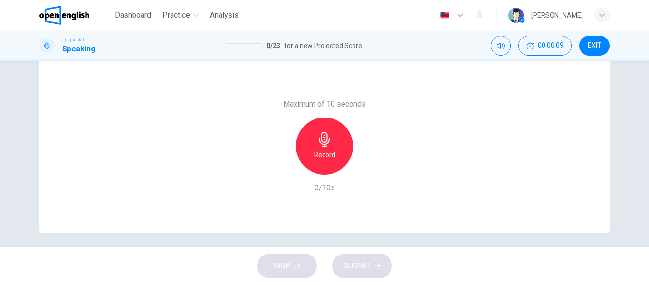
scroll to position [182, 0]
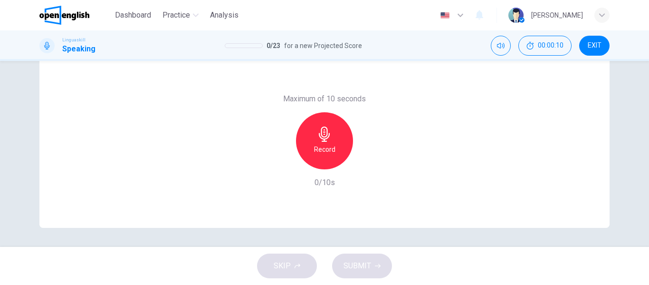
click at [321, 128] on icon "button" at bounding box center [324, 133] width 15 height 15
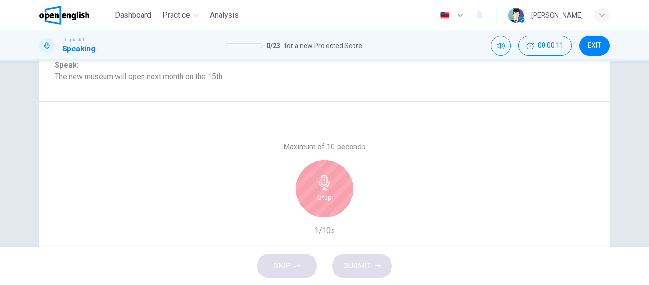
scroll to position [135, 0]
click at [330, 179] on div "Stop" at bounding box center [324, 188] width 57 height 57
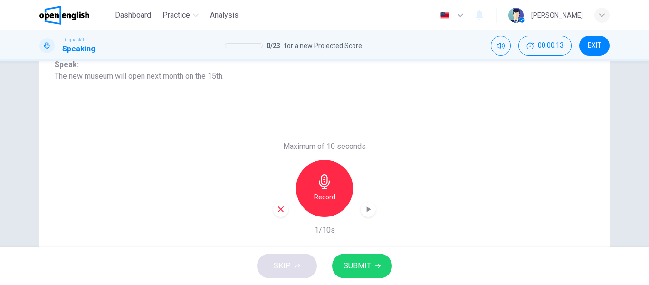
click at [277, 206] on icon "button" at bounding box center [280, 209] width 9 height 9
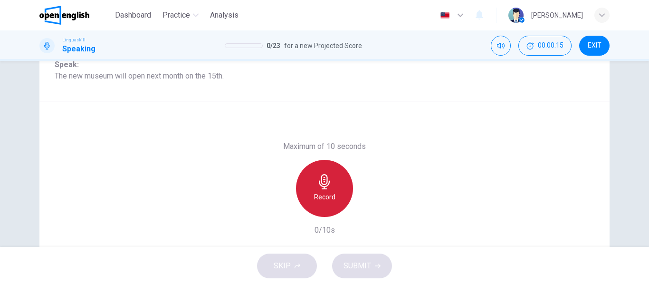
click at [325, 188] on icon "button" at bounding box center [324, 181] width 15 height 15
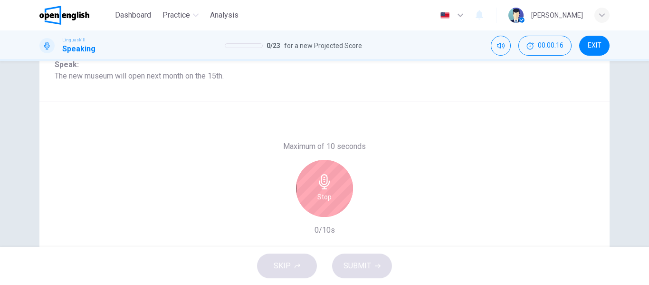
type input "*"
click at [339, 197] on div "Stop" at bounding box center [324, 188] width 57 height 57
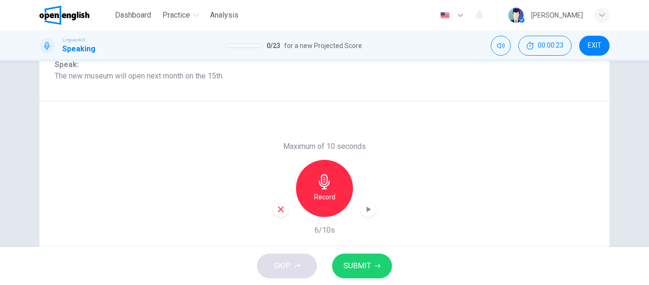
click at [370, 266] on span "SUBMIT" at bounding box center [357, 265] width 28 height 13
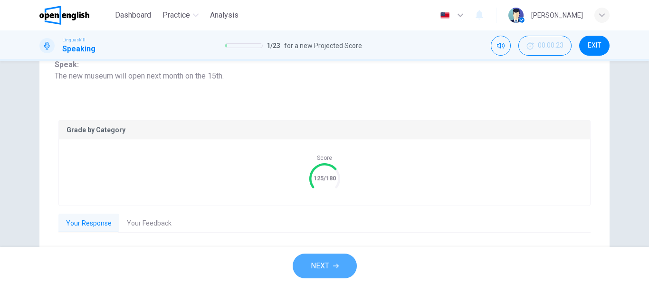
click at [326, 270] on span "NEXT" at bounding box center [320, 265] width 19 height 13
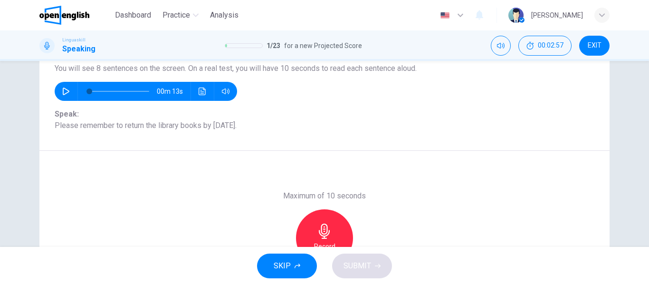
scroll to position [0, 0]
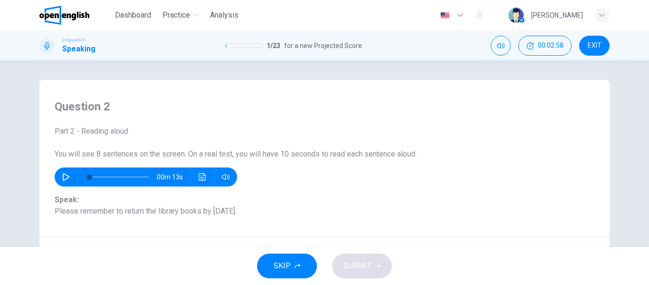
drag, startPoint x: 79, startPoint y: 21, endPoint x: 353, endPoint y: 52, distance: 275.9
click at [79, 21] on img at bounding box center [64, 15] width 50 height 19
